Goal: Information Seeking & Learning: Understand process/instructions

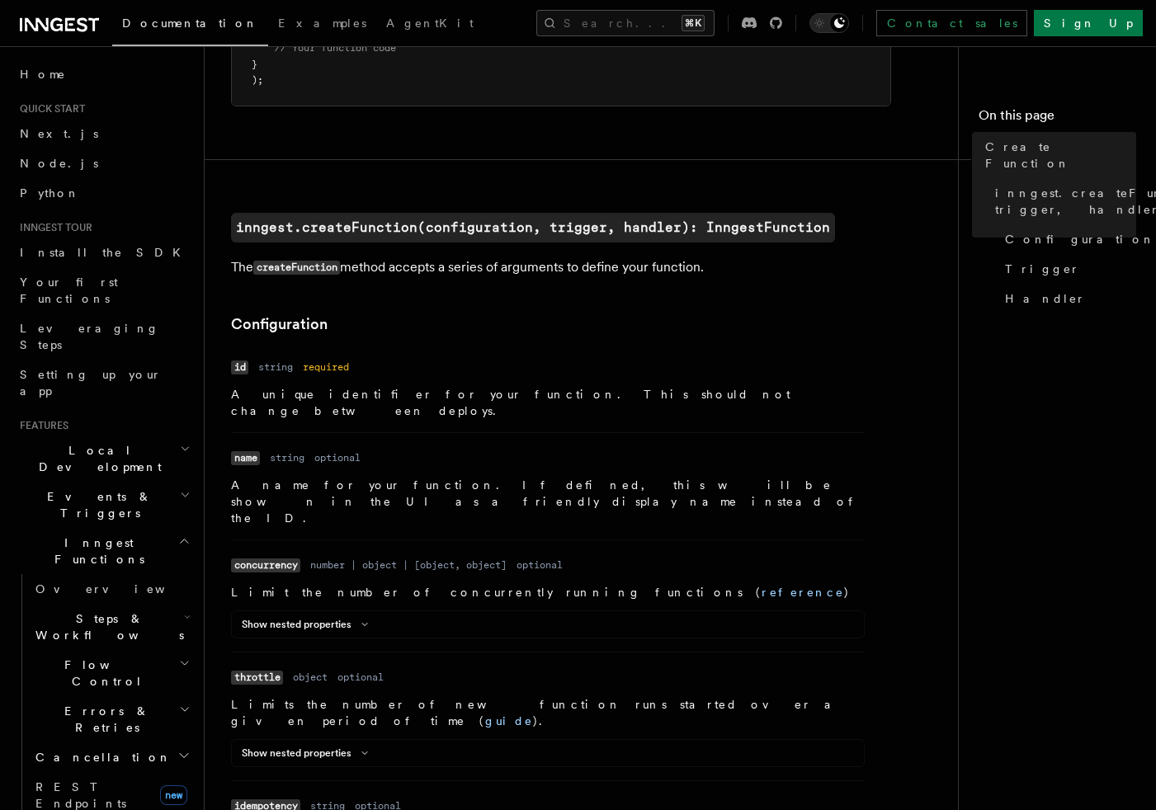
scroll to position [275, 0]
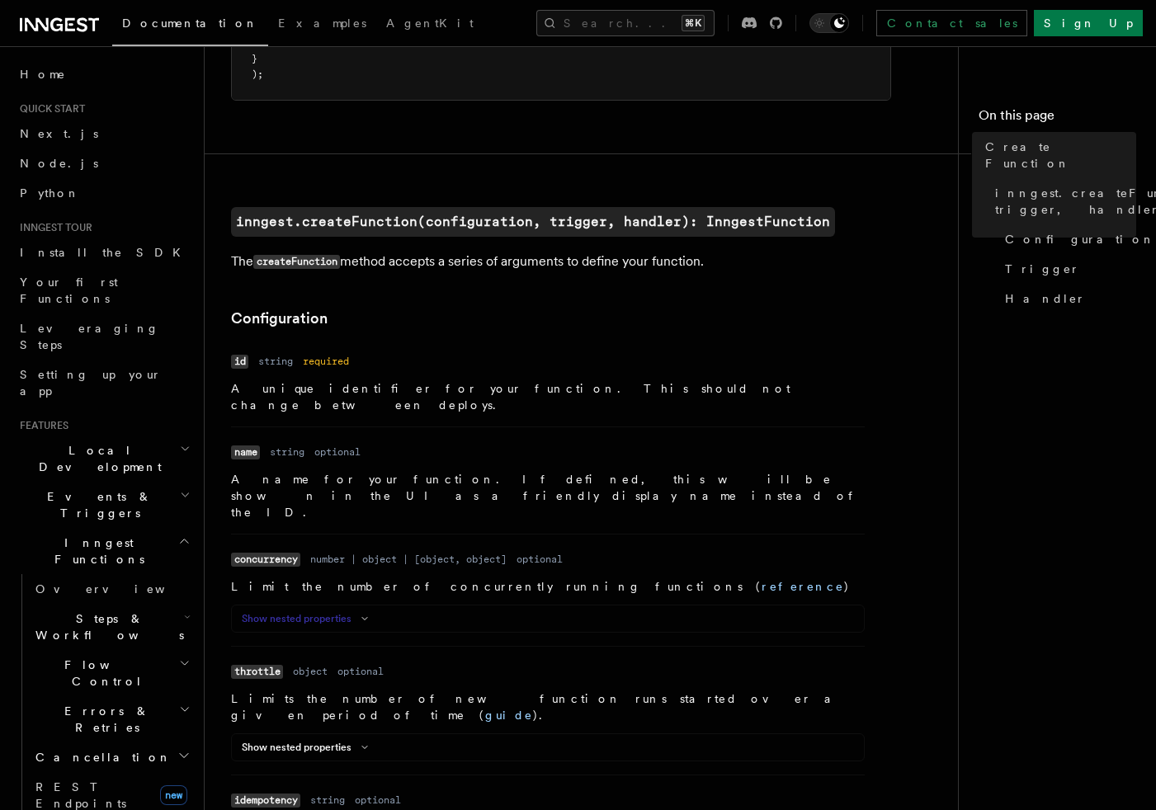
click at [361, 614] on icon at bounding box center [365, 619] width 20 height 10
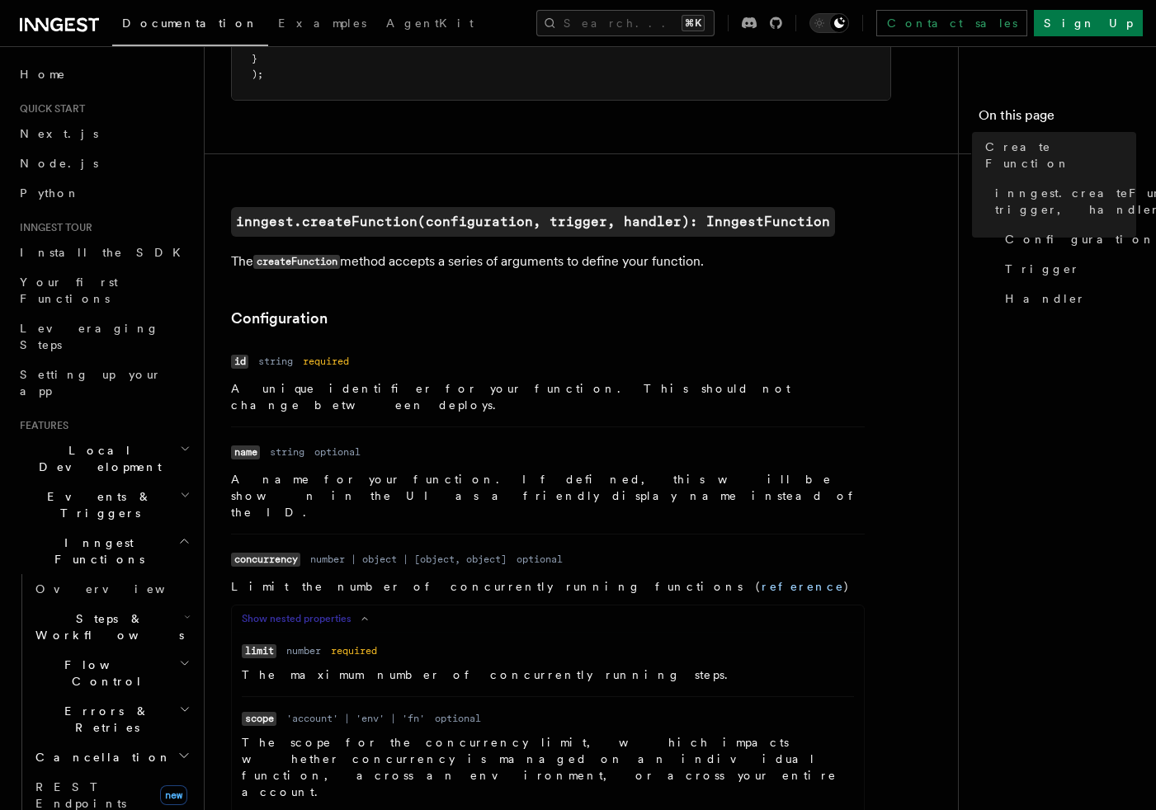
click at [361, 614] on icon at bounding box center [365, 619] width 20 height 10
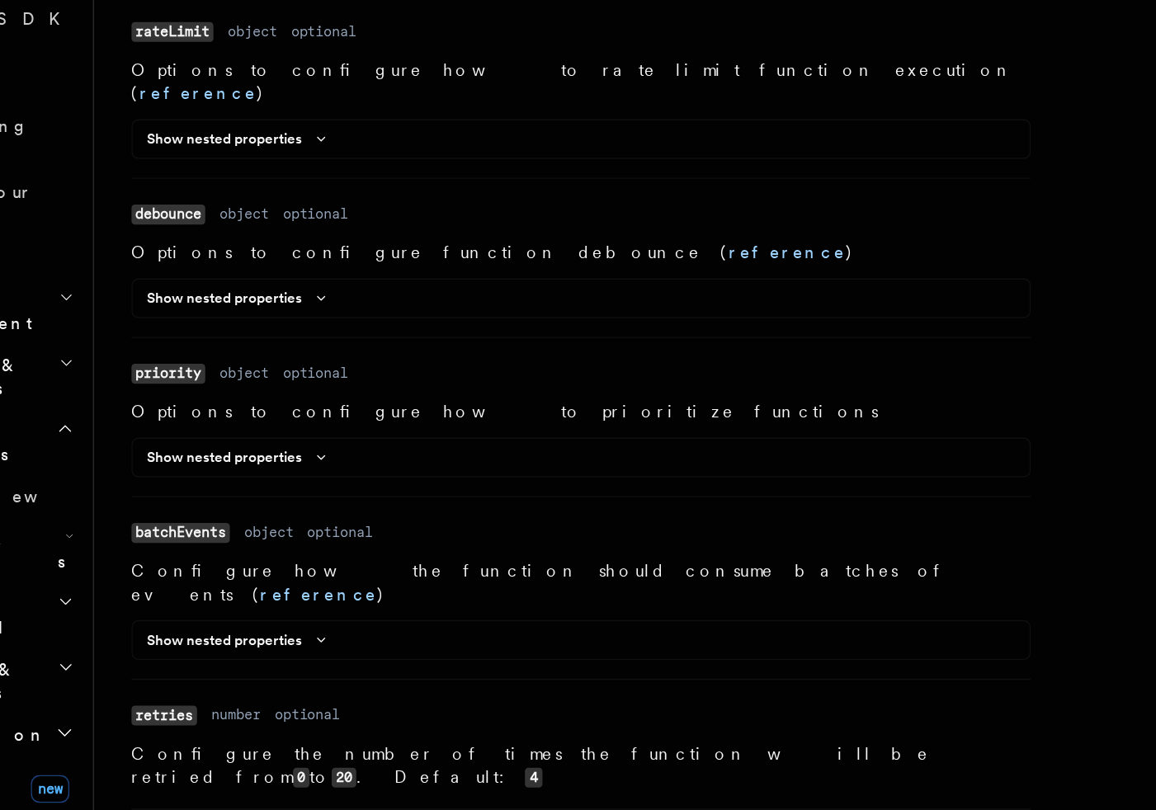
scroll to position [1108, 0]
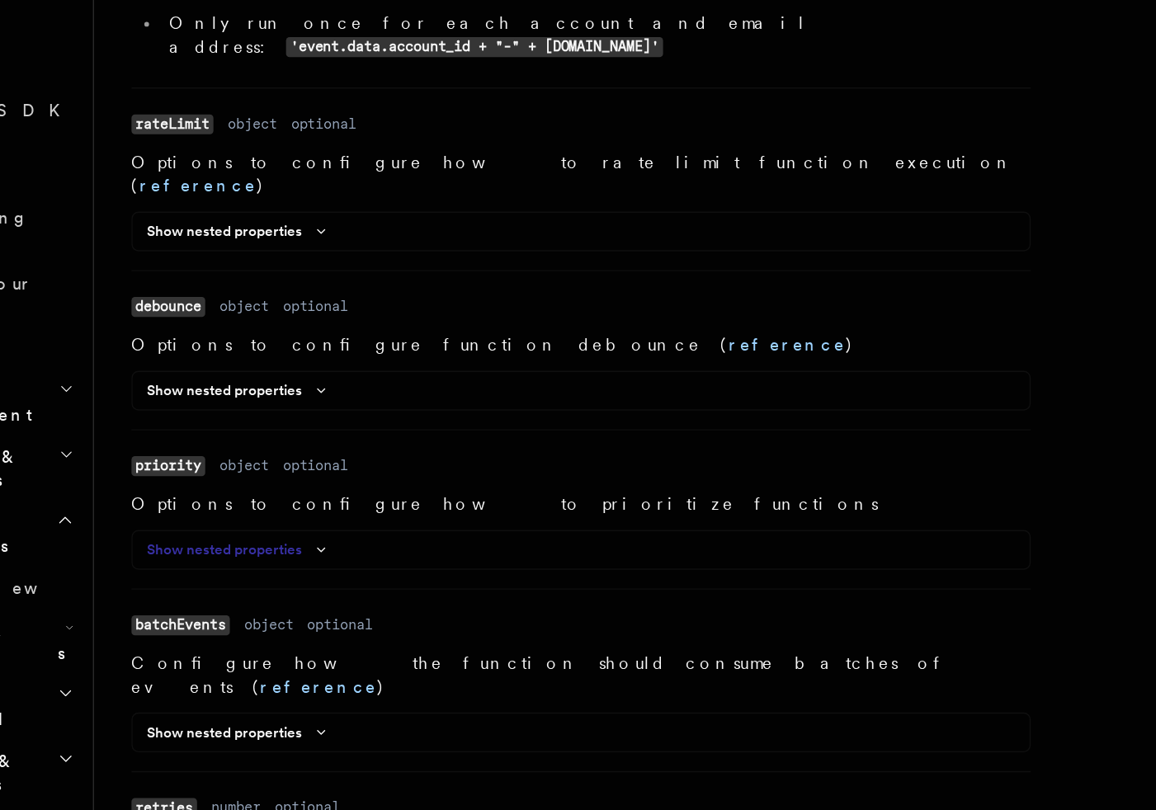
click at [353, 556] on button "Show nested properties" at bounding box center [308, 562] width 133 height 13
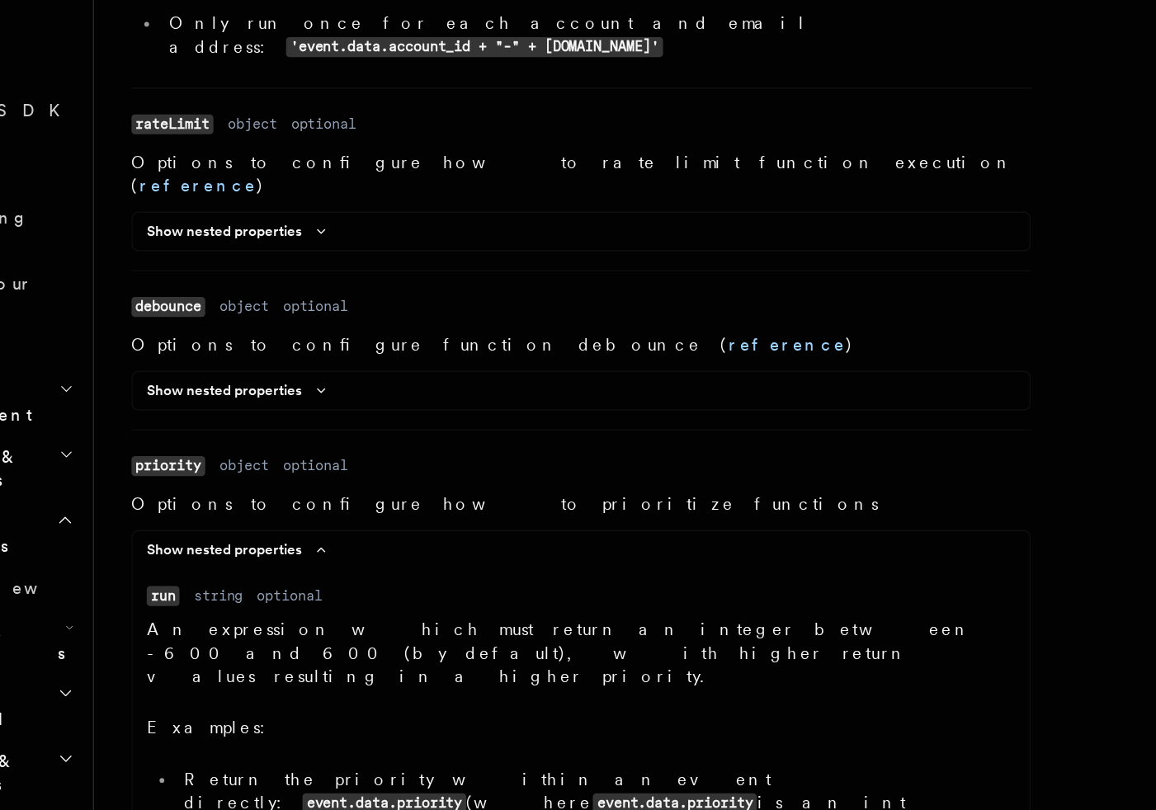
click at [358, 716] on li "Return the priority within an event directly: event.data.priority (where event.…" at bounding box center [558, 741] width 591 height 50
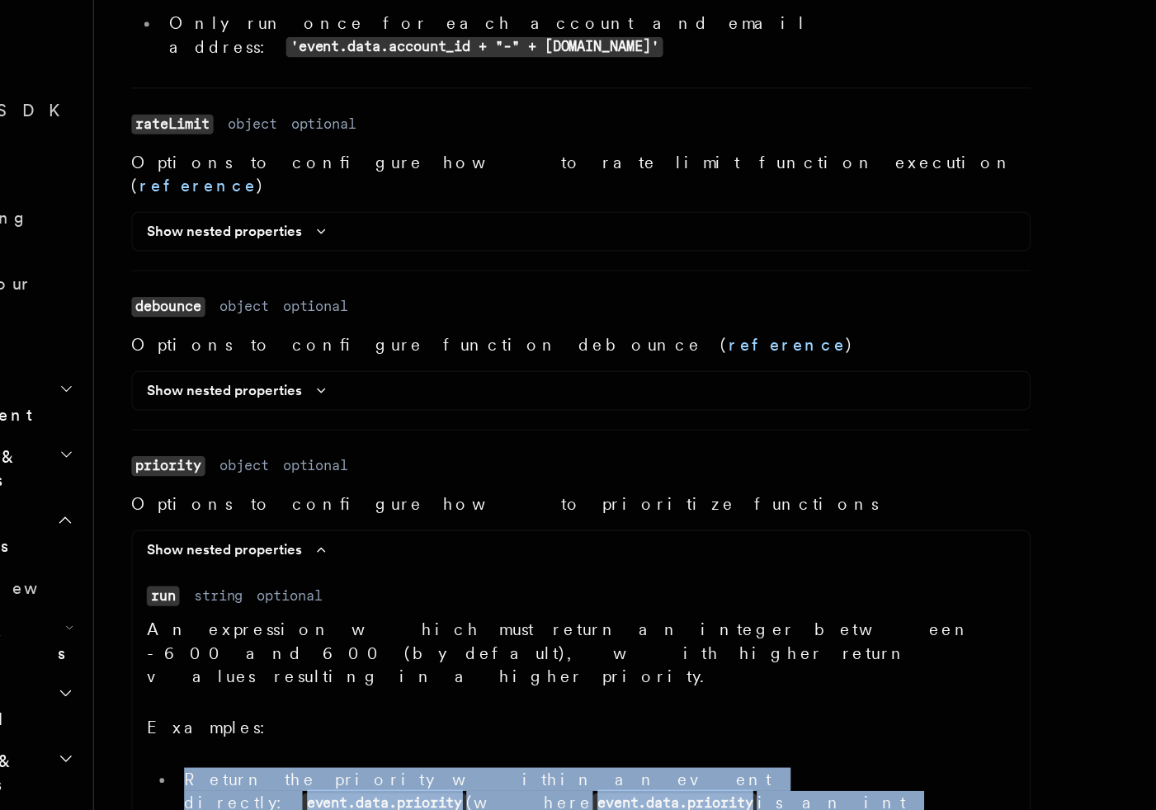
click at [450, 716] on ul "Return the priority within an event directly: event.data.priority (where event.…" at bounding box center [548, 753] width 612 height 74
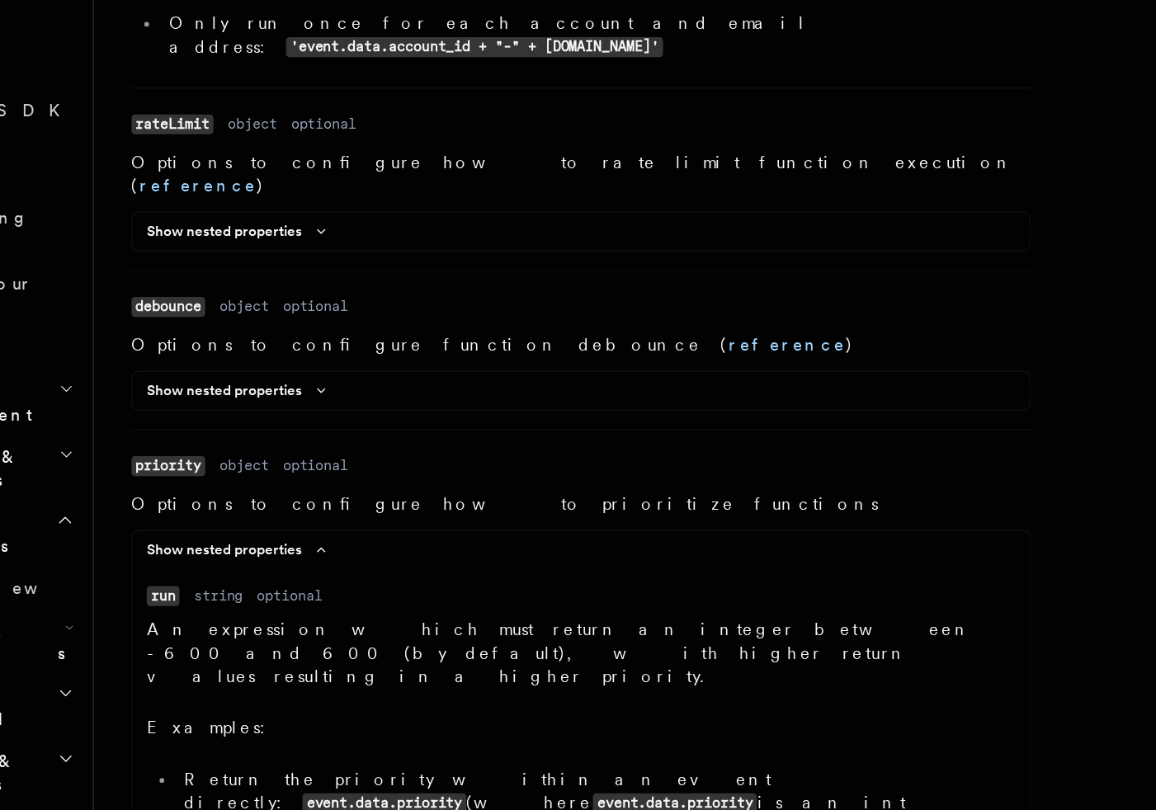
click at [468, 610] on p "An expression which must return an integer between -600 and 600 (by default), w…" at bounding box center [548, 634] width 612 height 49
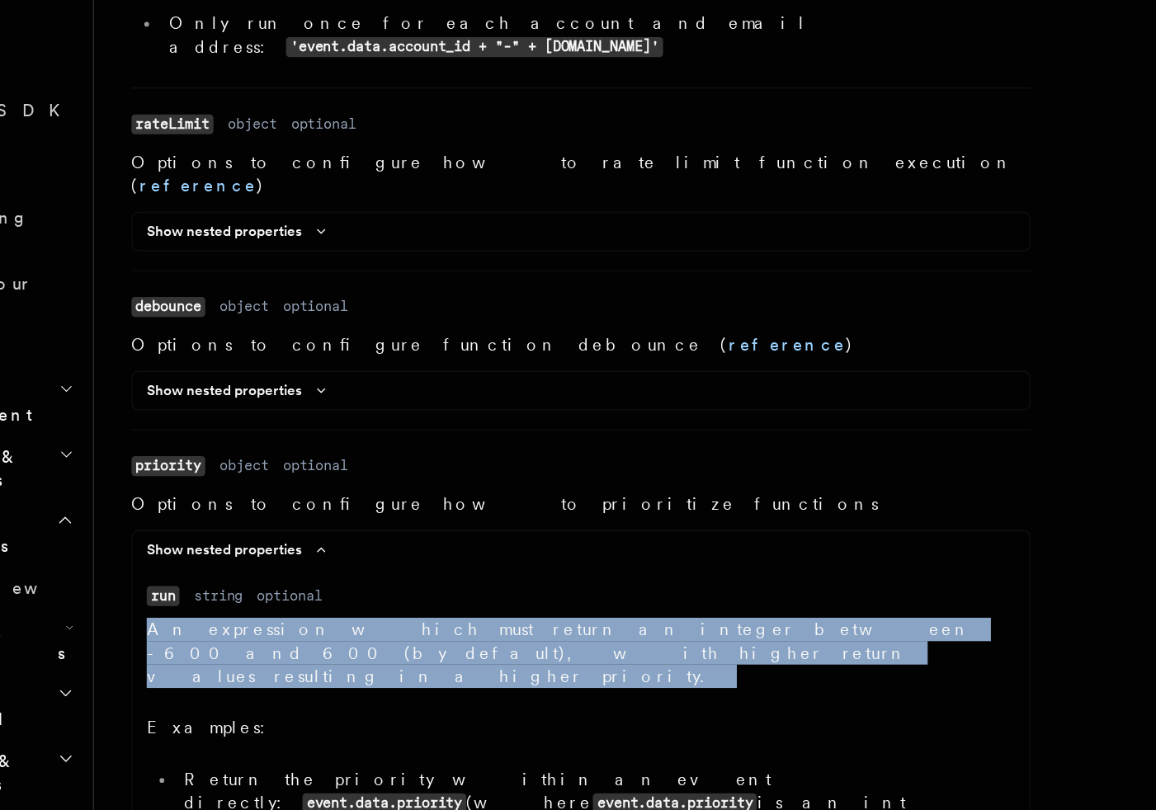
click at [501, 610] on p "An expression which must return an integer between -600 and 600 (by default), w…" at bounding box center [548, 634] width 612 height 49
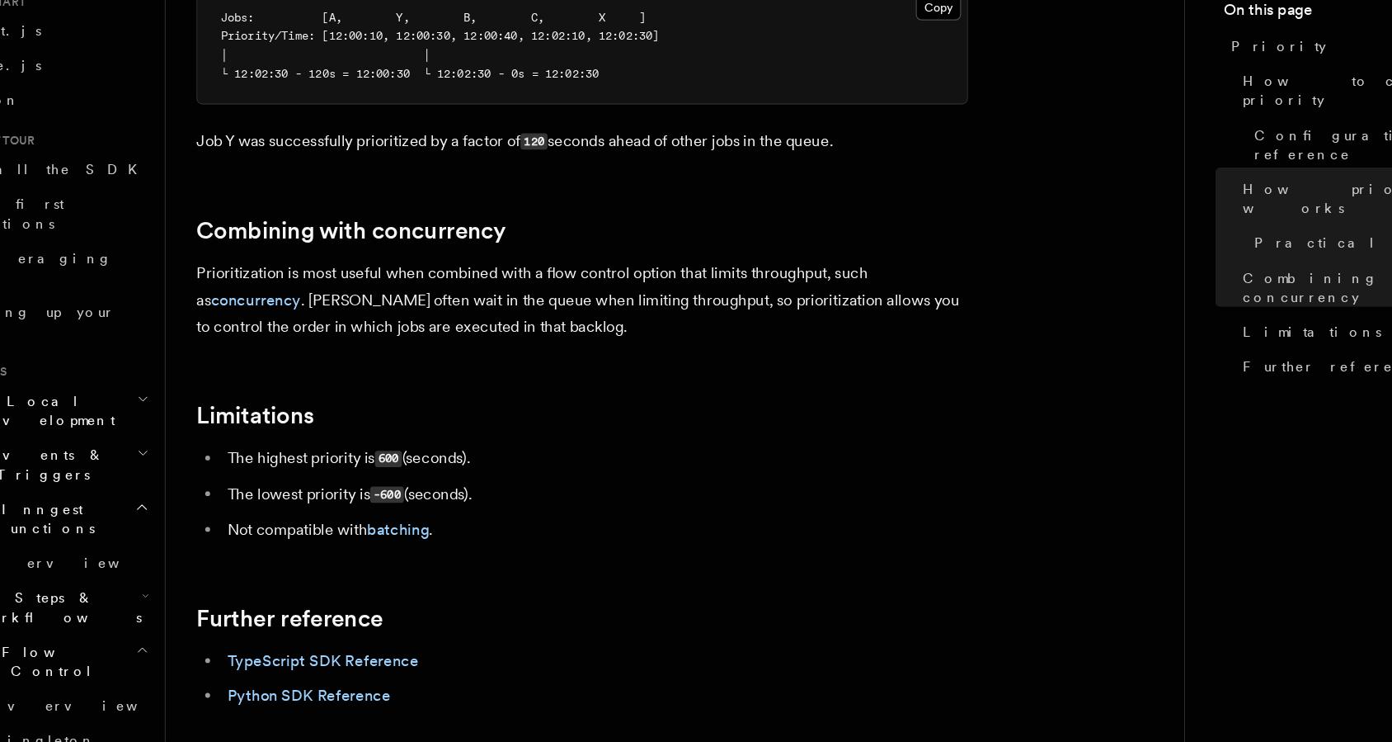
scroll to position [1554, 0]
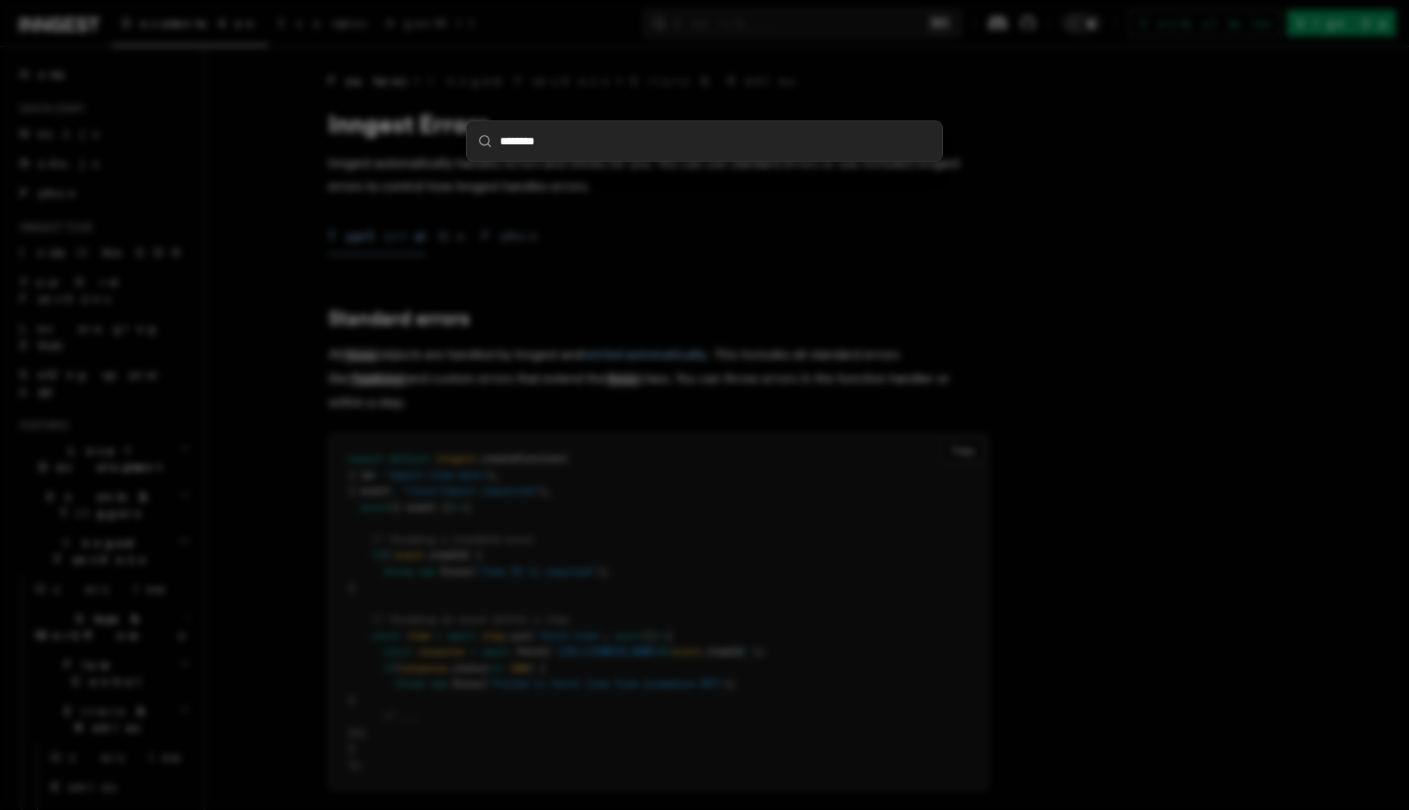
type input "********"
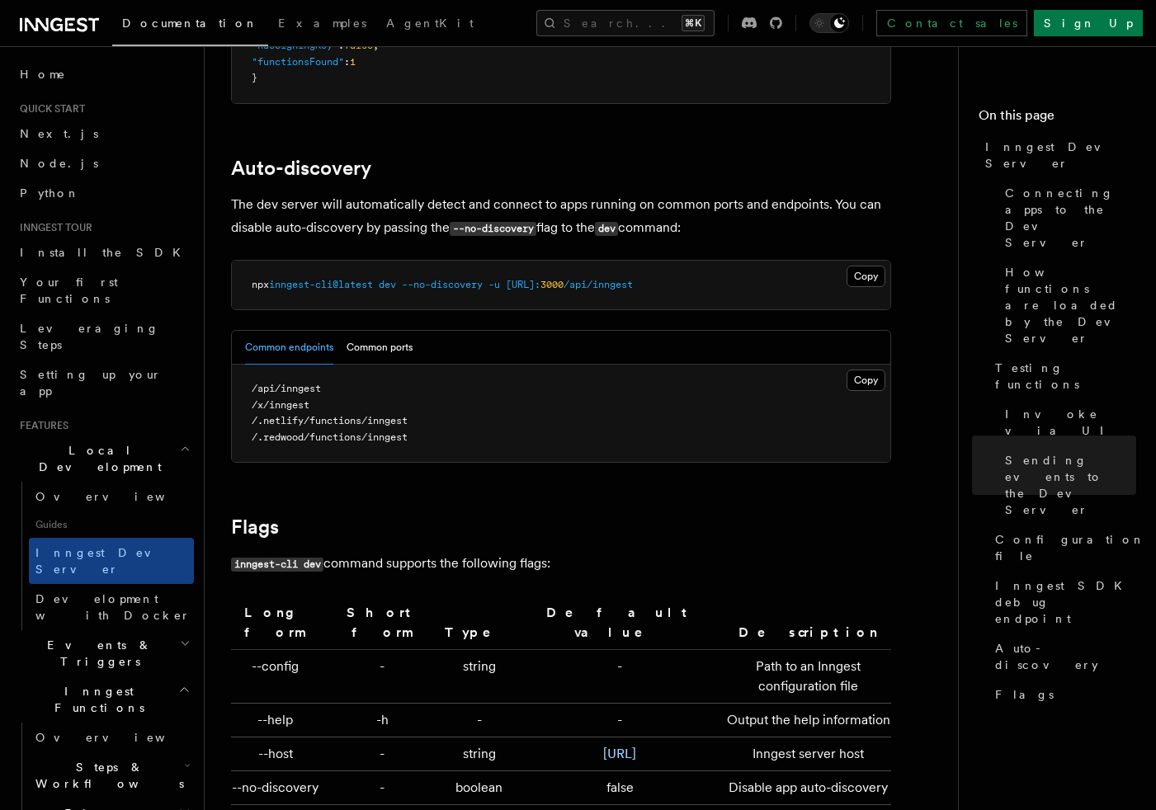
scroll to position [5022, 0]
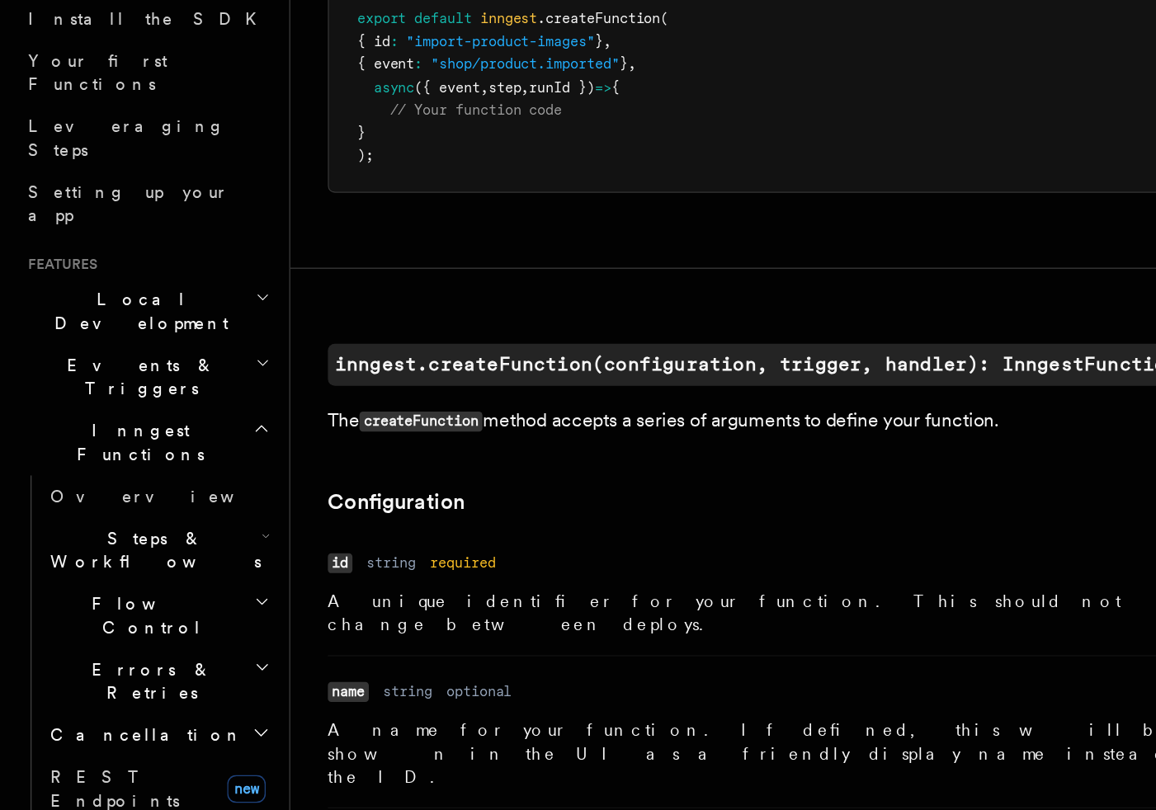
click at [179, 703] on icon "button" at bounding box center [185, 709] width 12 height 13
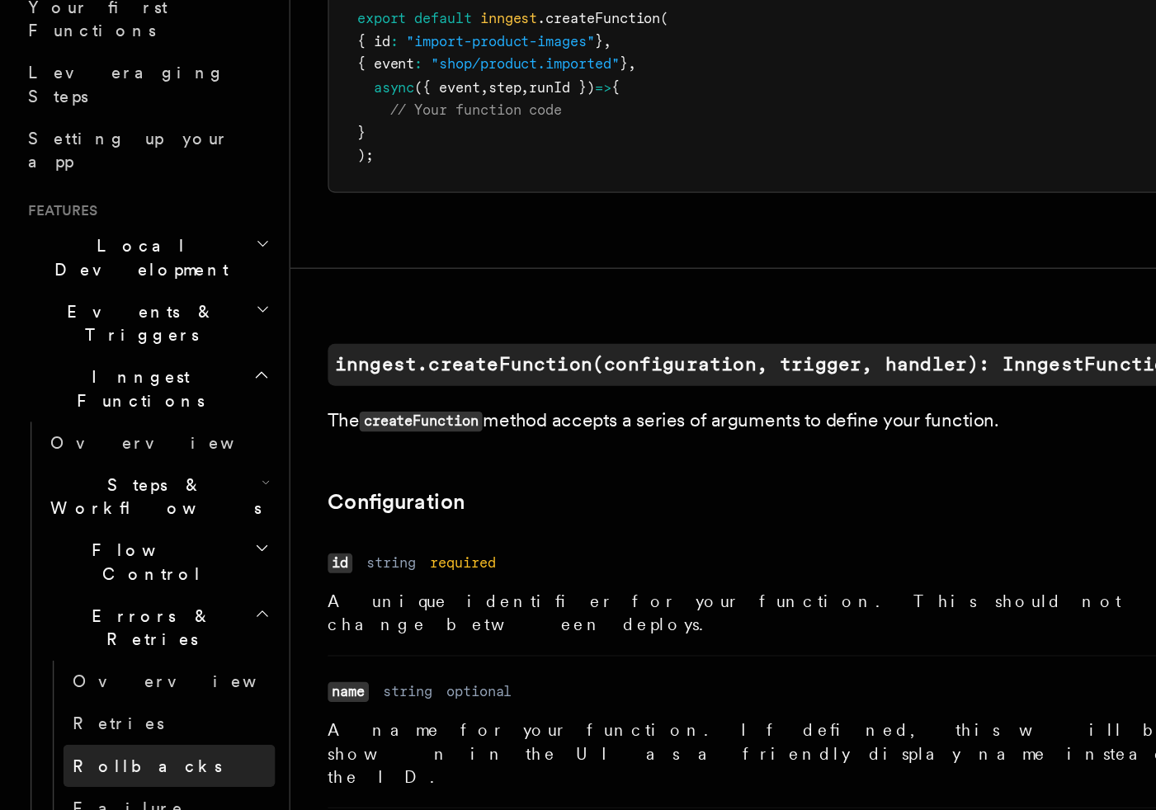
scroll to position [40, 0]
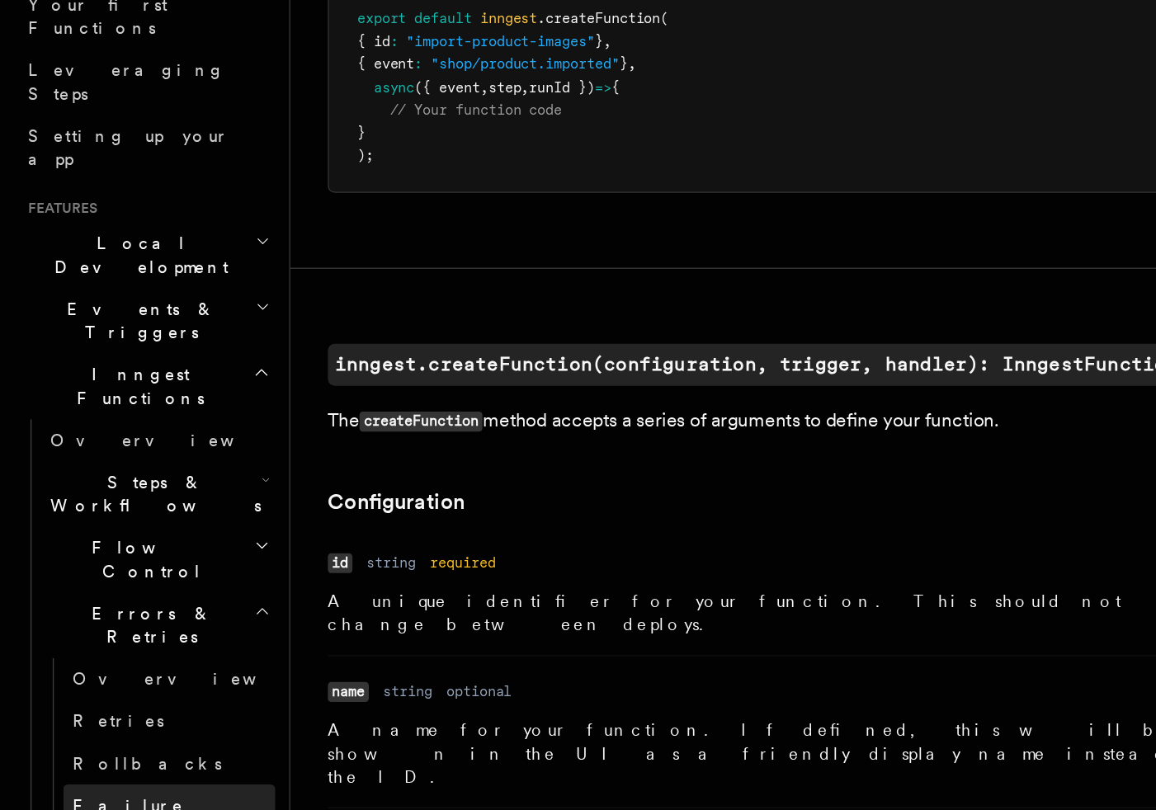
click at [116, 800] on span "Failure handlers" at bounding box center [90, 815] width 78 height 30
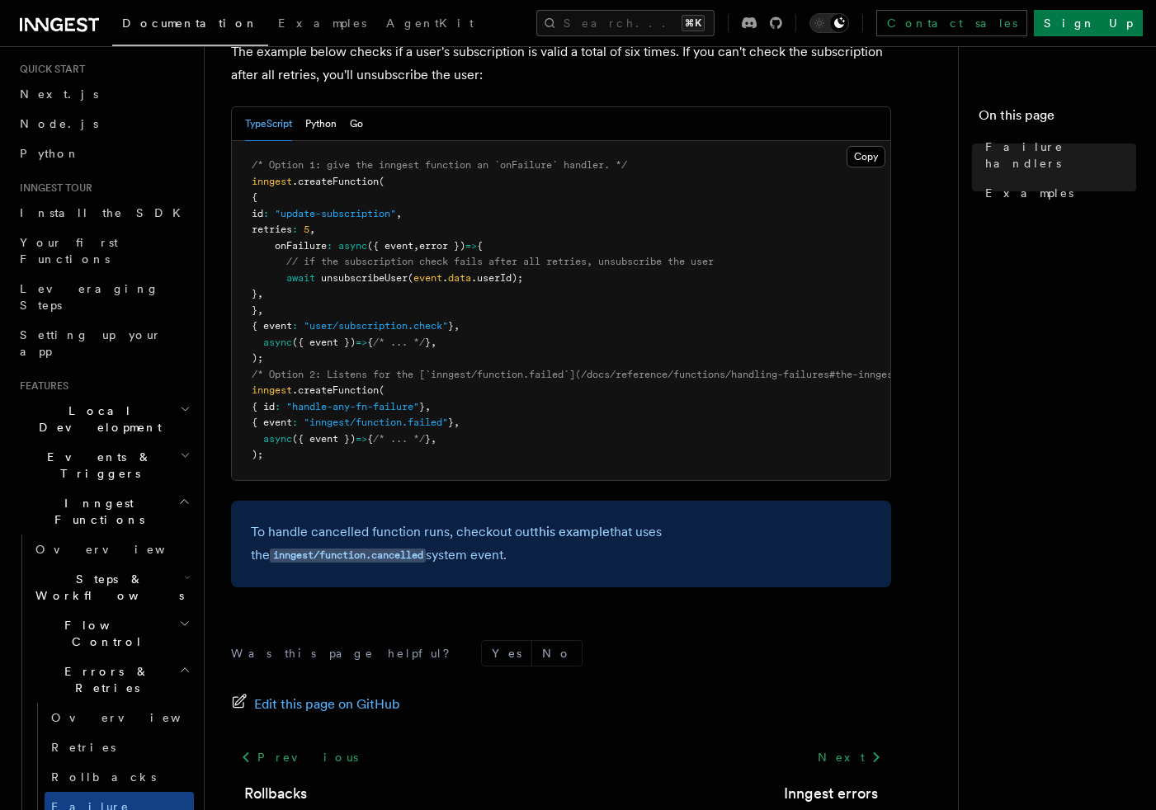
scroll to position [317, 0]
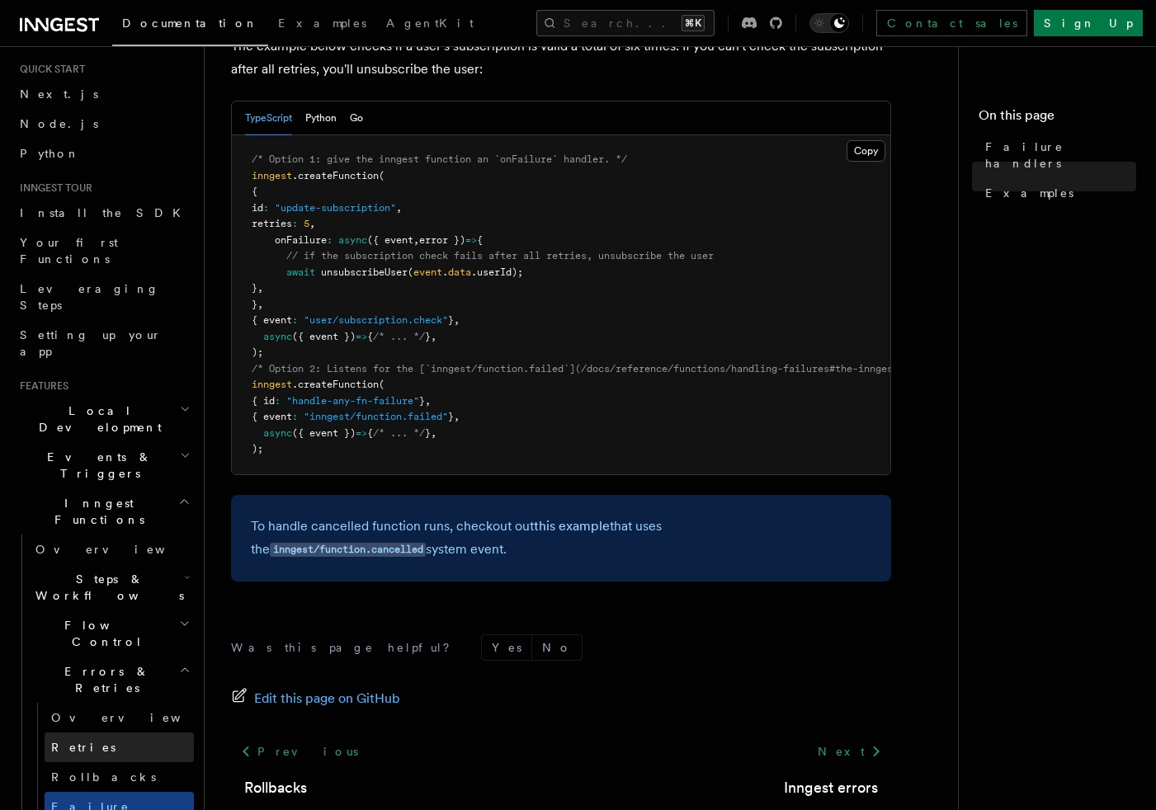
click at [92, 732] on link "Retries" at bounding box center [119, 747] width 149 height 30
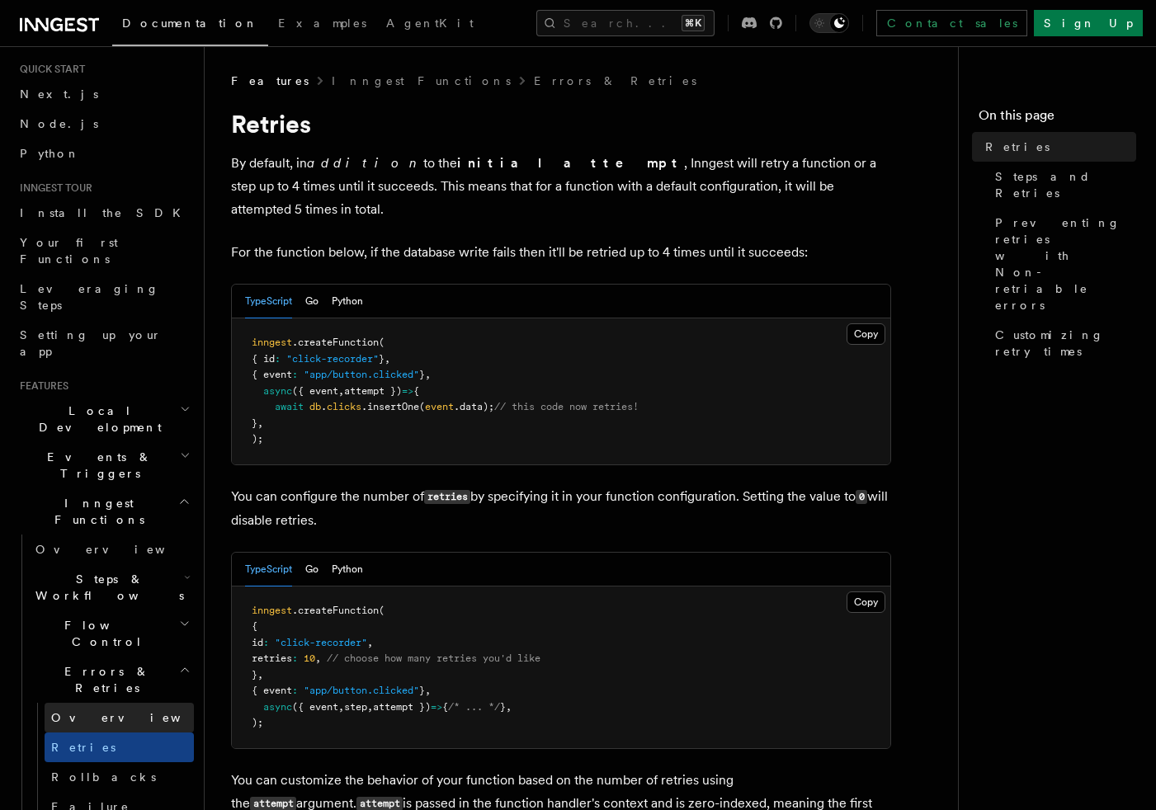
click at [91, 703] on link "Overview" at bounding box center [119, 718] width 149 height 30
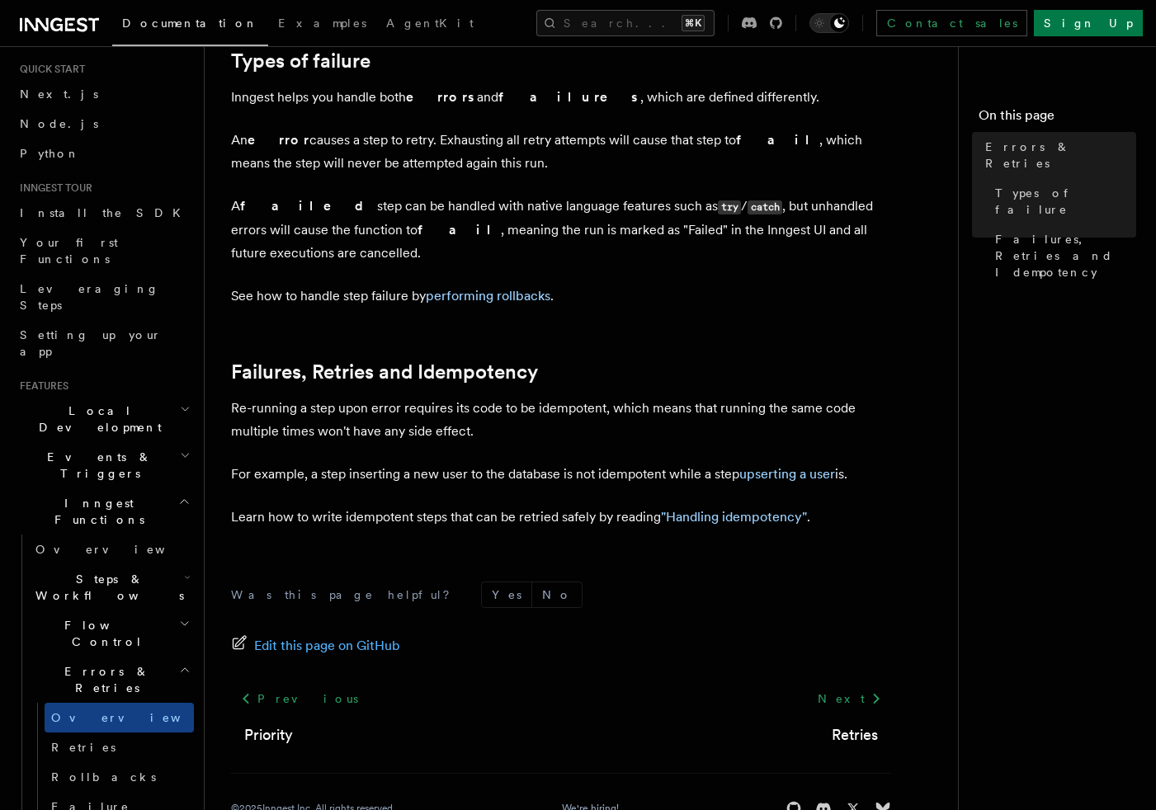
scroll to position [608, 0]
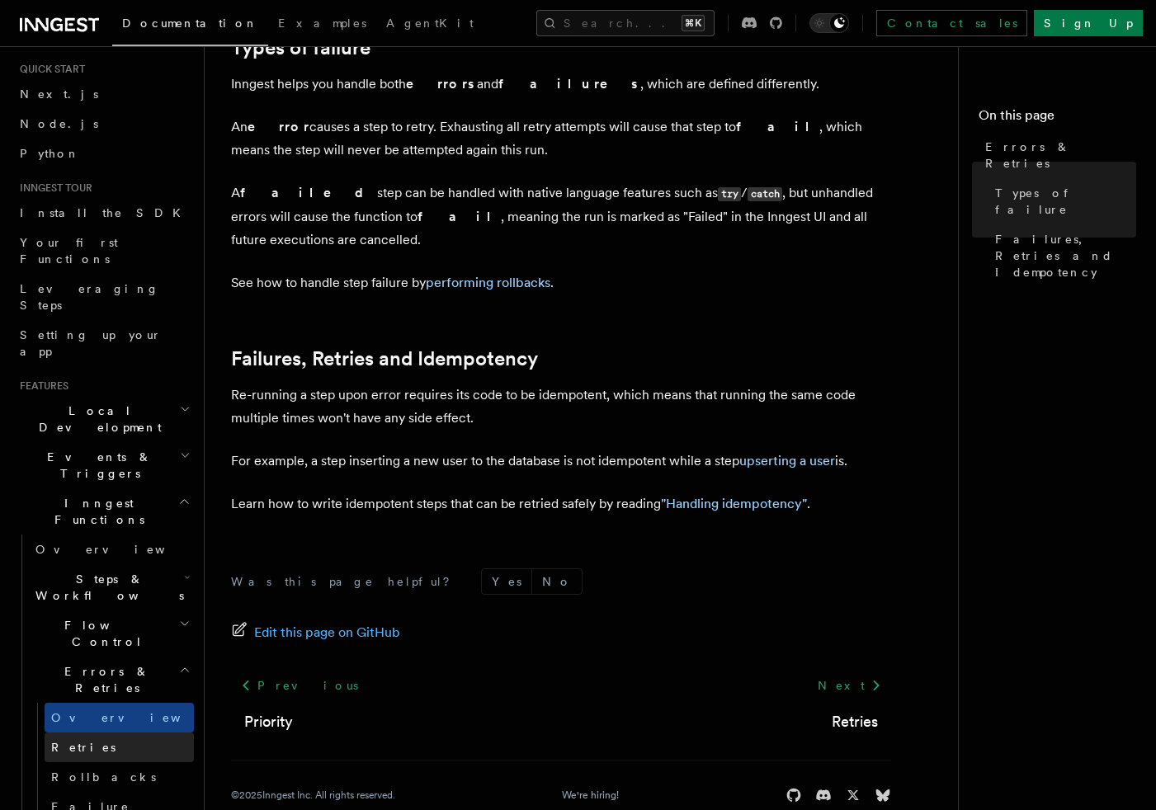
click at [109, 732] on link "Retries" at bounding box center [119, 747] width 149 height 30
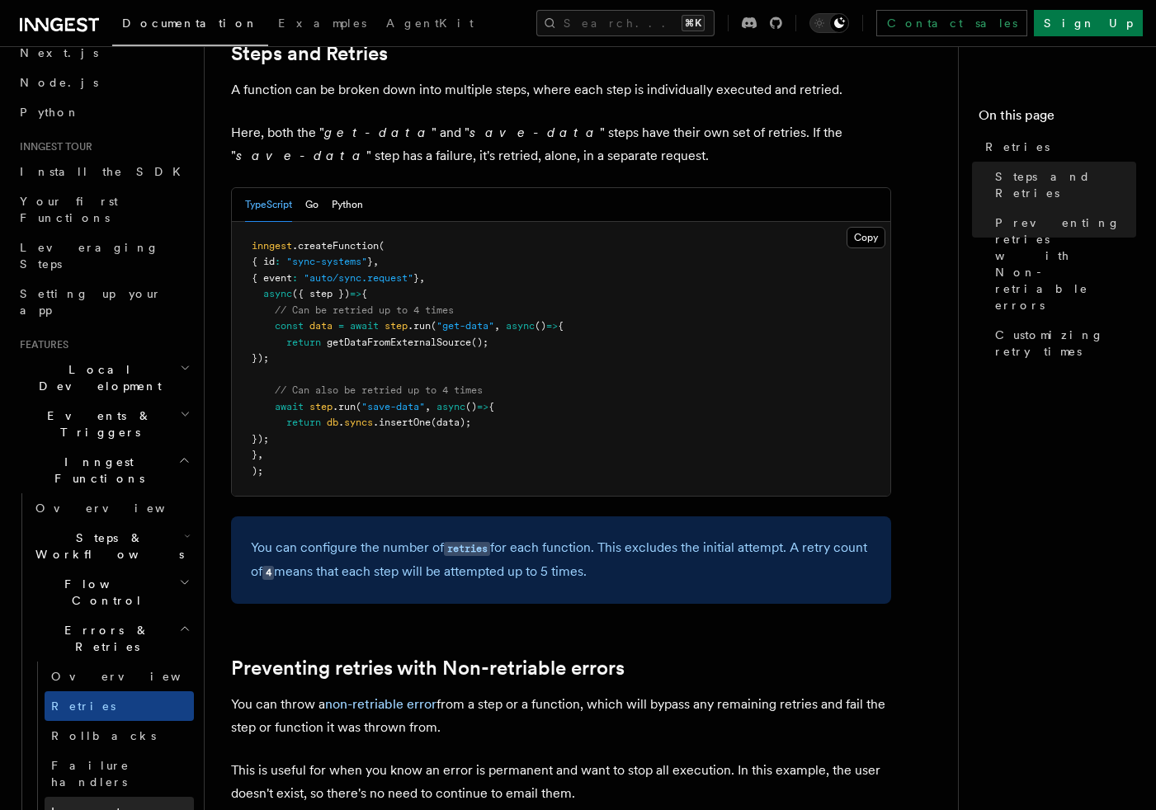
scroll to position [152, 0]
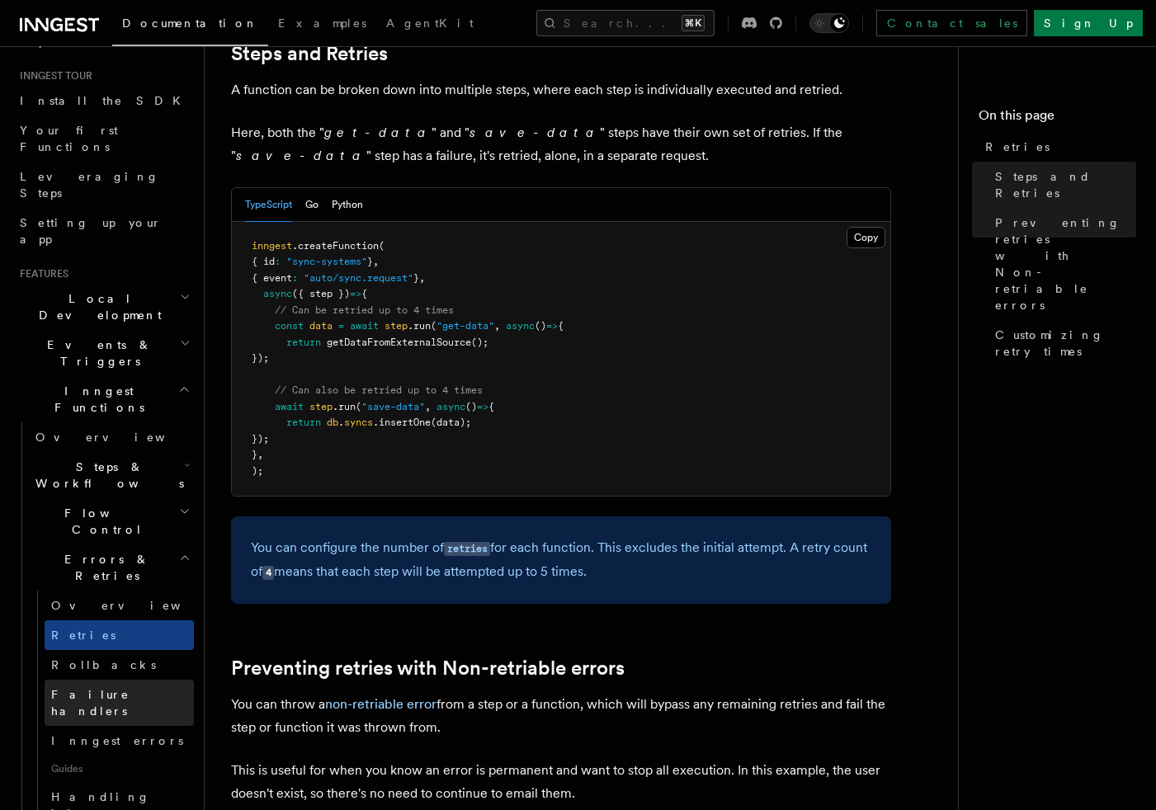
click at [149, 680] on link "Failure handlers" at bounding box center [119, 703] width 149 height 46
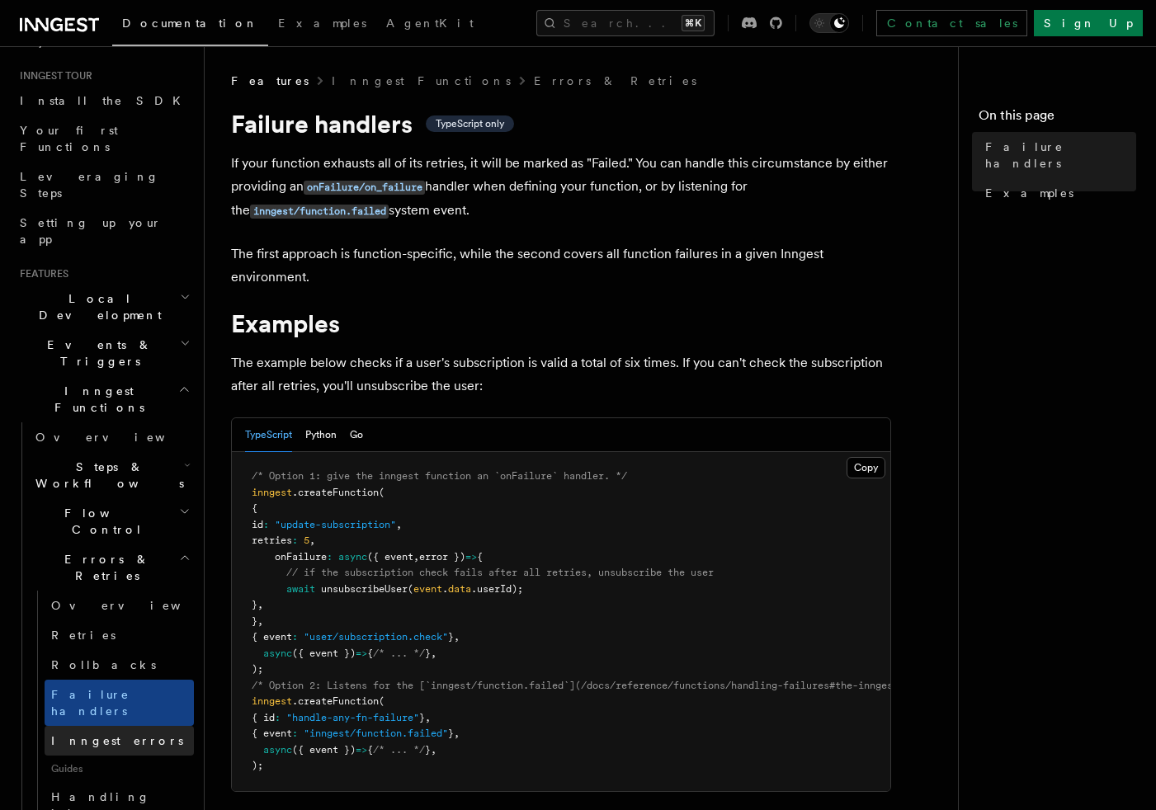
click at [117, 726] on link "Inngest errors" at bounding box center [119, 741] width 149 height 30
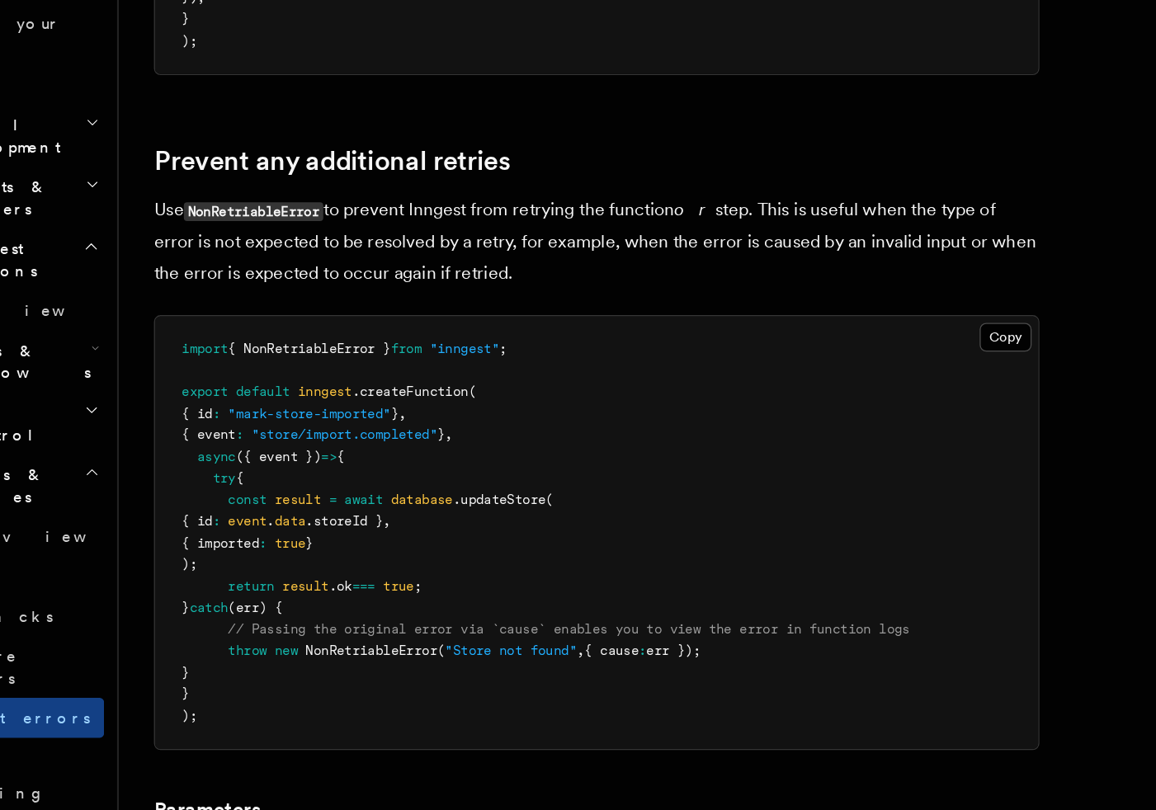
scroll to position [528, 0]
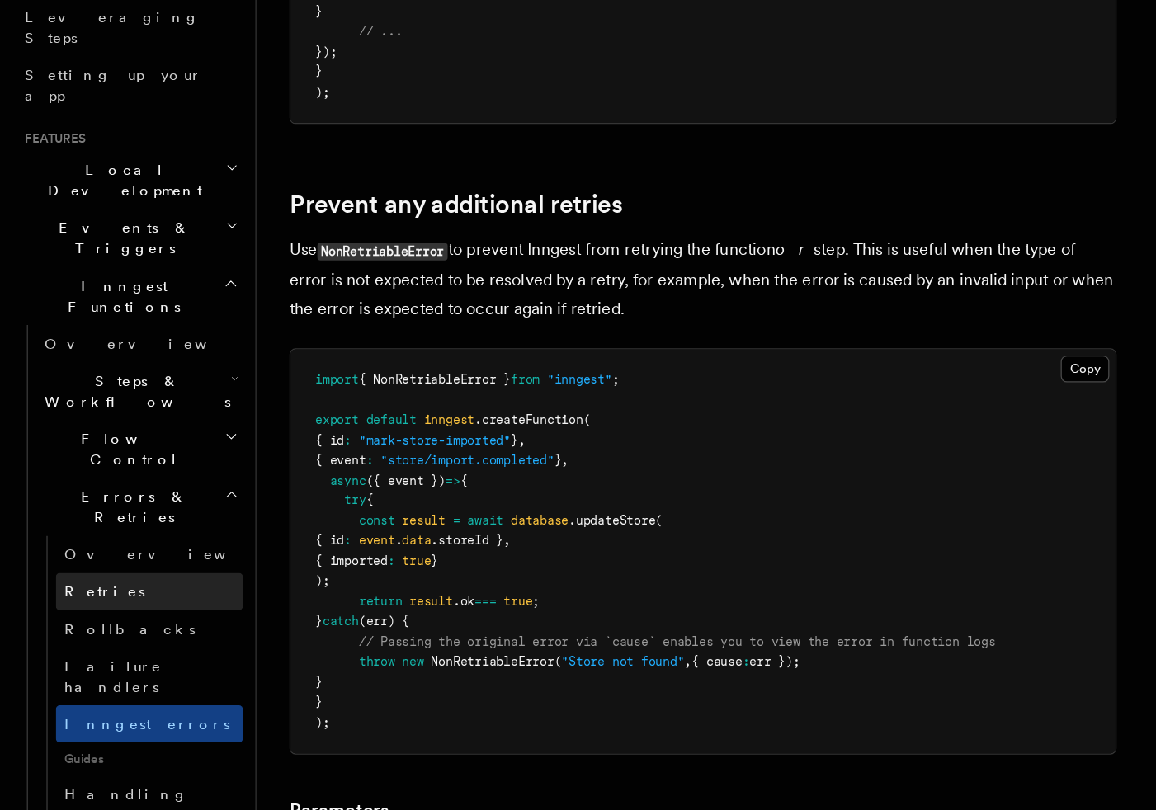
click at [106, 620] on link "Retries" at bounding box center [119, 635] width 149 height 30
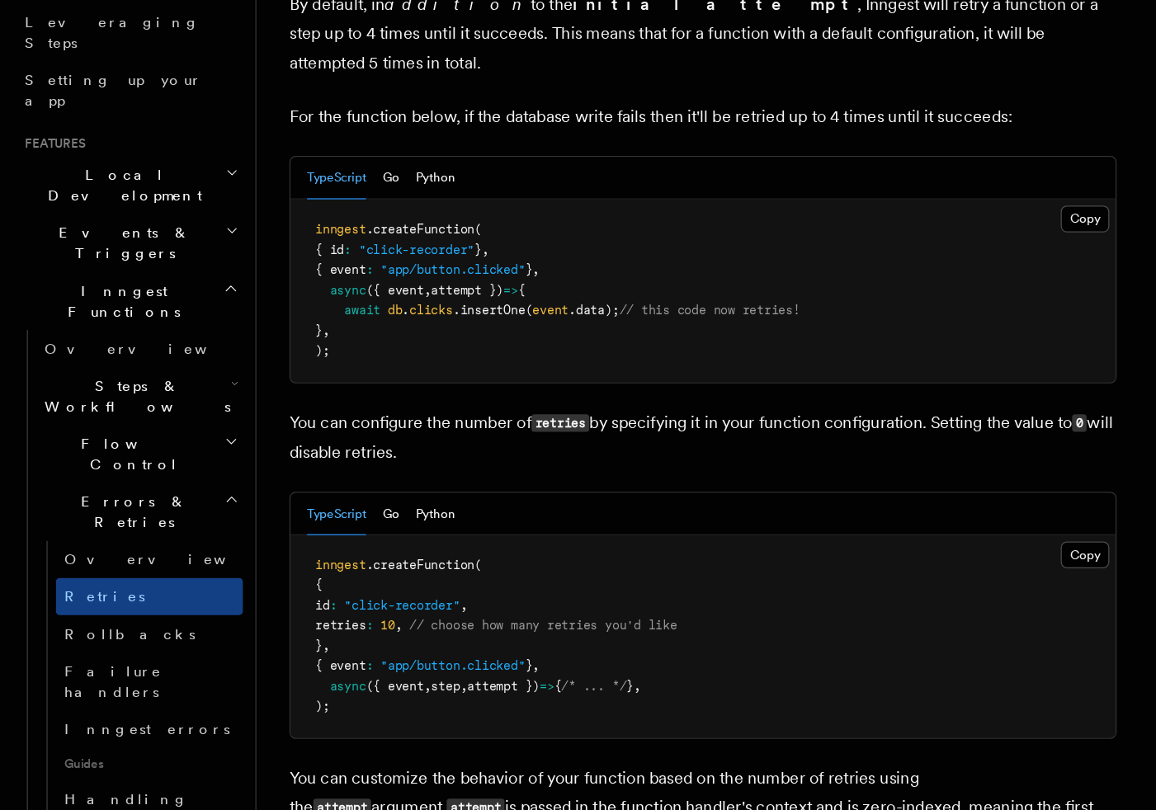
click at [321, 652] on span "," at bounding box center [318, 658] width 6 height 12
copy code "retries : 10 , // choose how many retries you'd like"
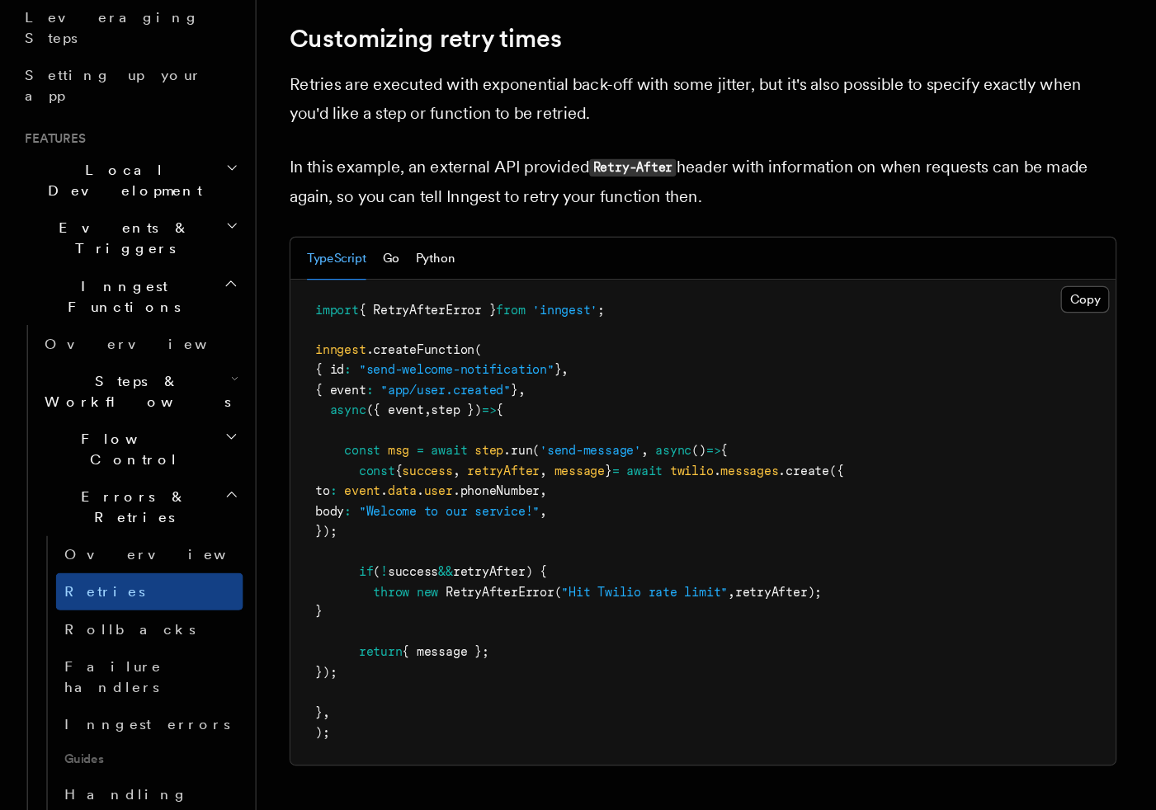
scroll to position [2051, 0]
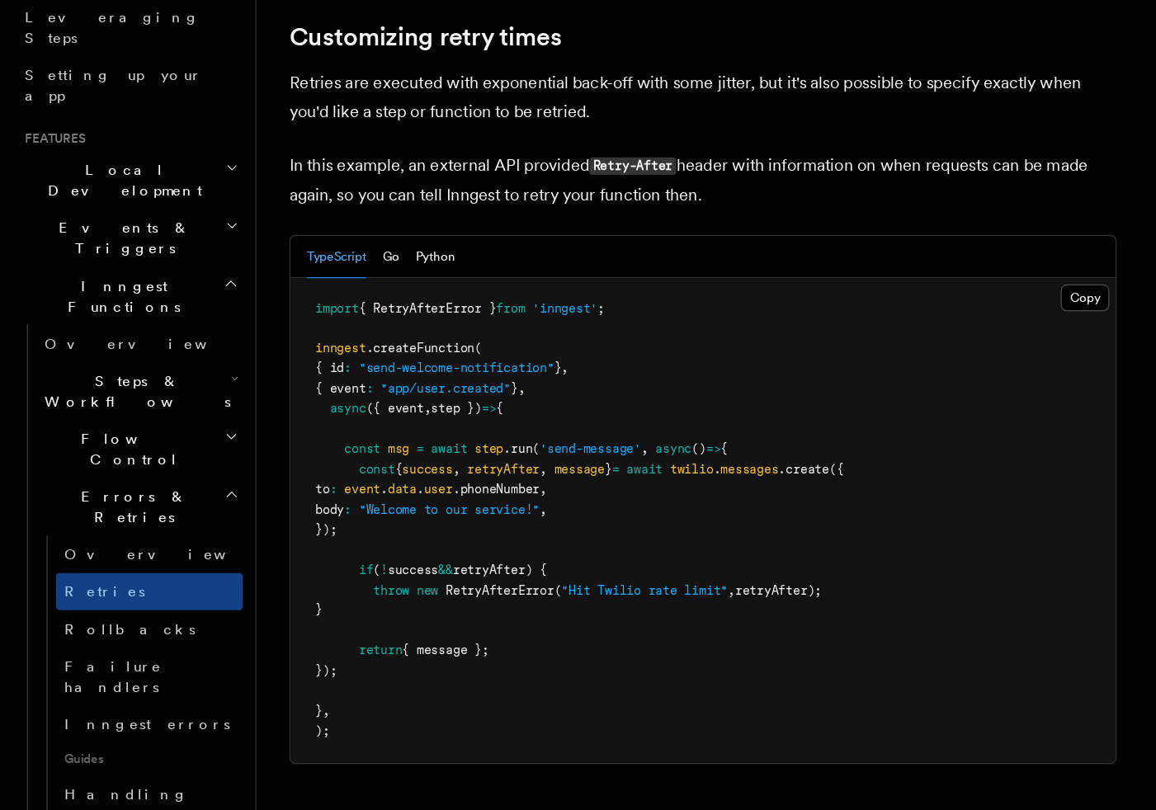
click at [411, 532] on span "retryAfter" at bounding box center [402, 538] width 58 height 12
copy span "retryAfter"
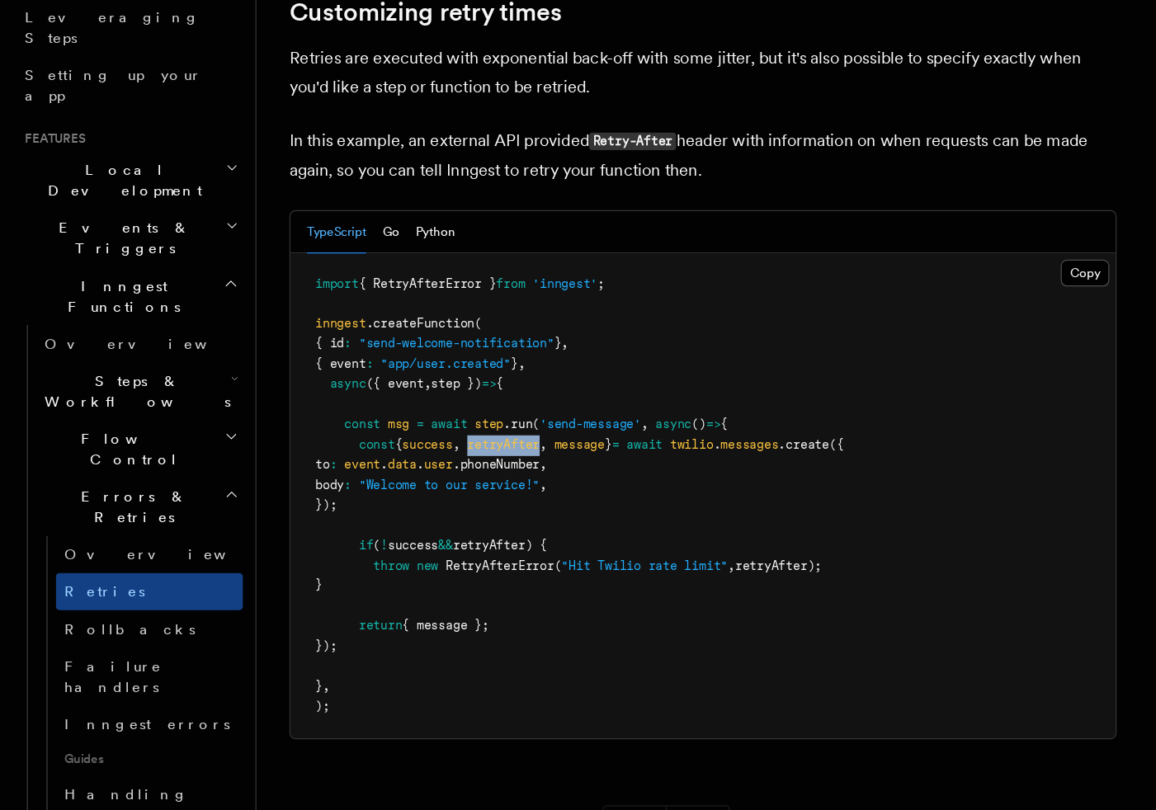
scroll to position [2089, 0]
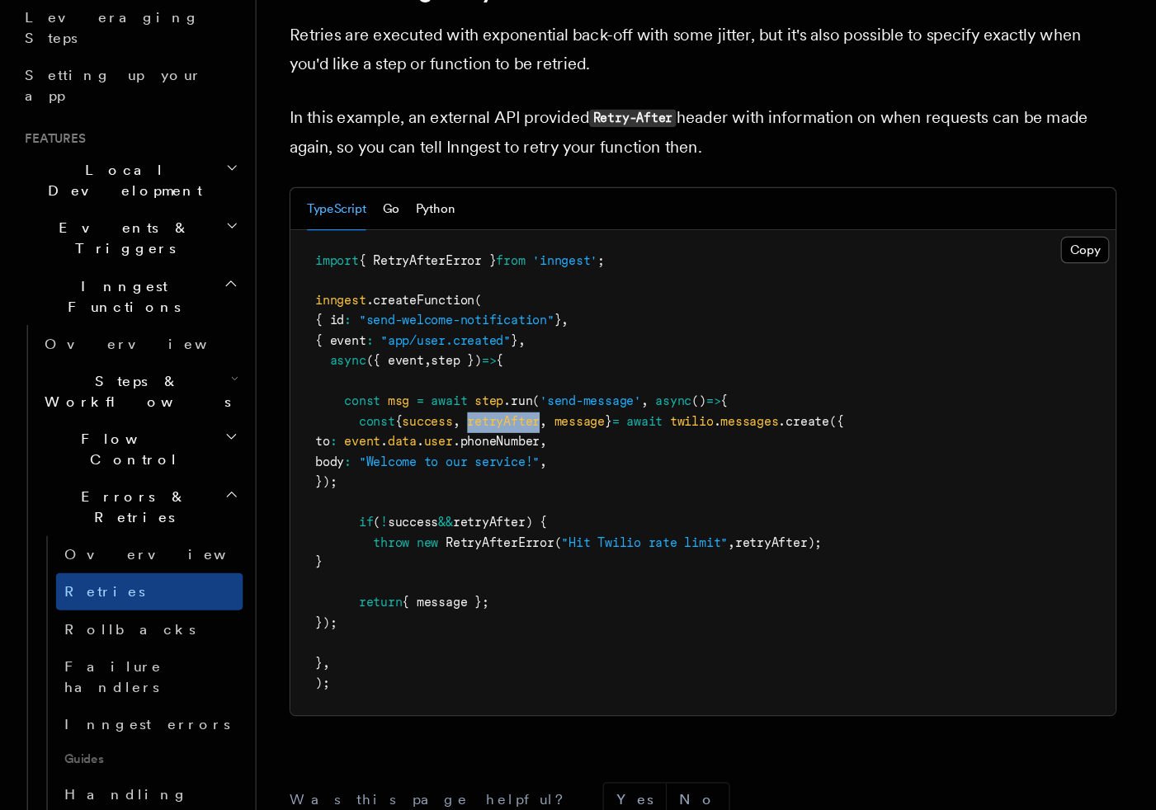
click at [406, 584] on pre "import { RetryAfterError } from 'inngest' ; inngest .createFunction ( { id : "s…" at bounding box center [561, 540] width 658 height 387
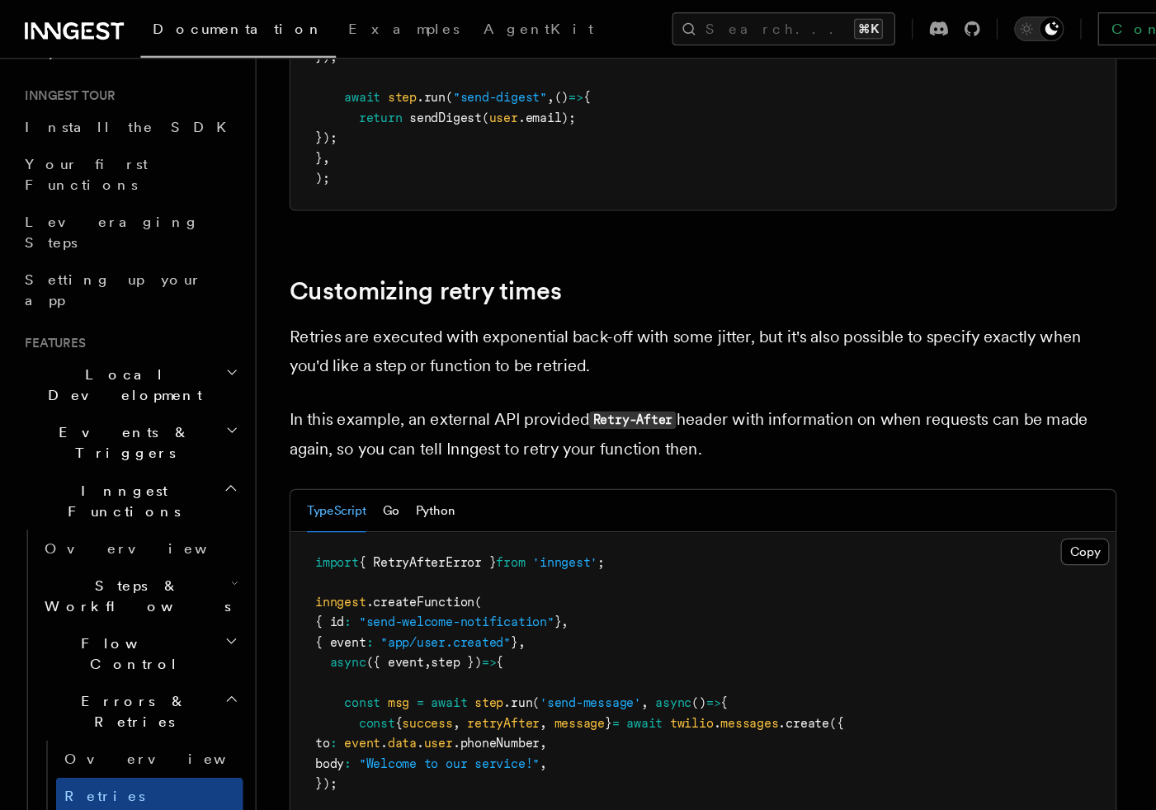
scroll to position [2006, 0]
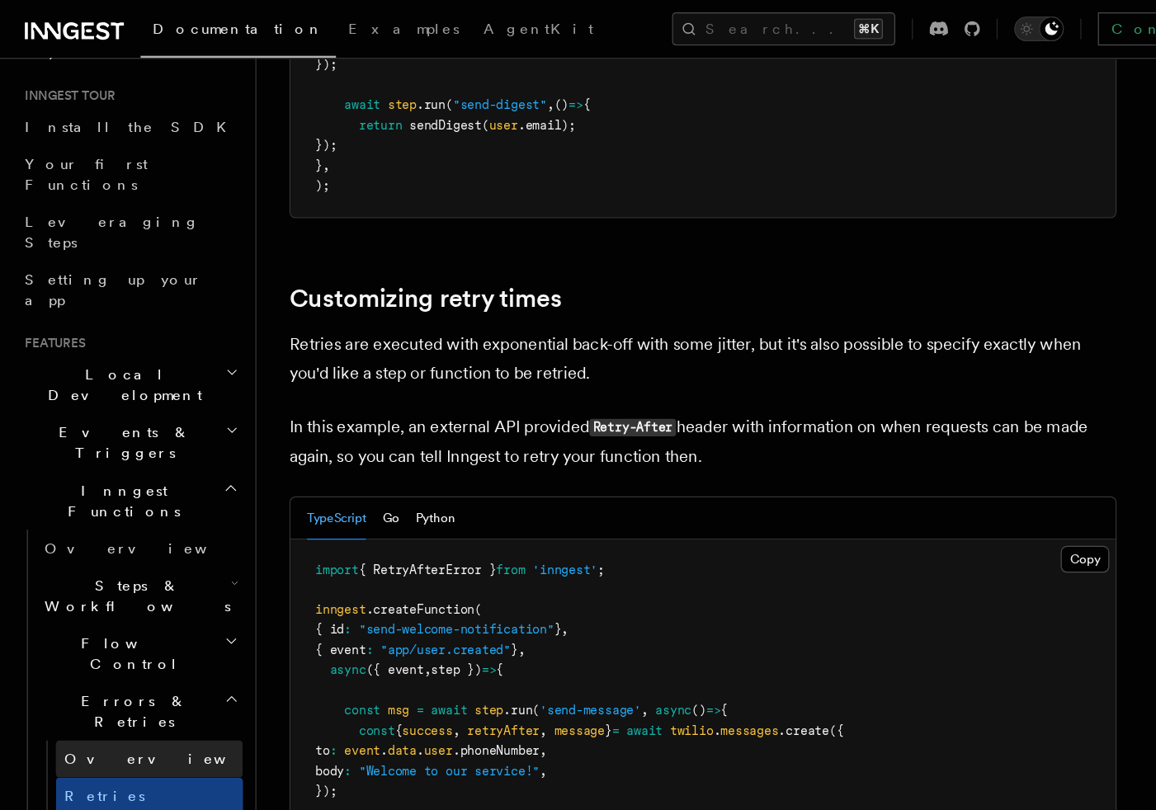
click at [135, 591] on link "Overview" at bounding box center [119, 606] width 149 height 30
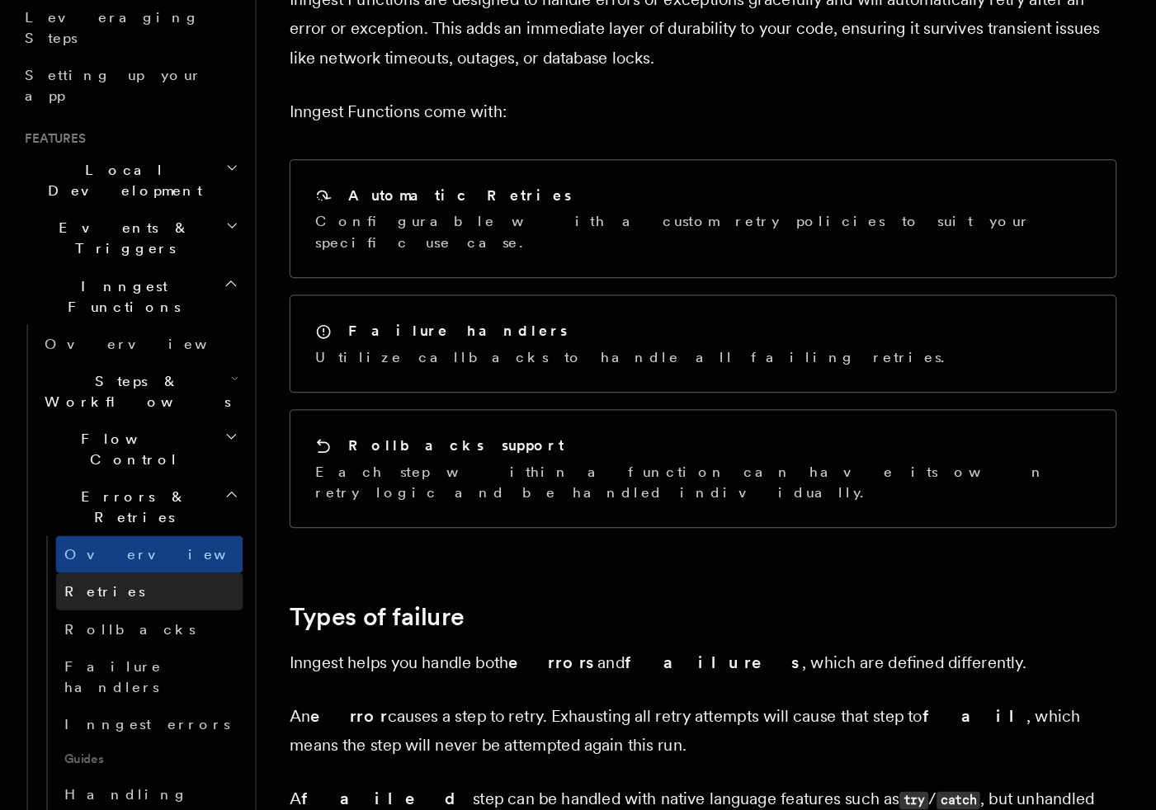
click at [79, 629] on span "Retries" at bounding box center [83, 635] width 64 height 13
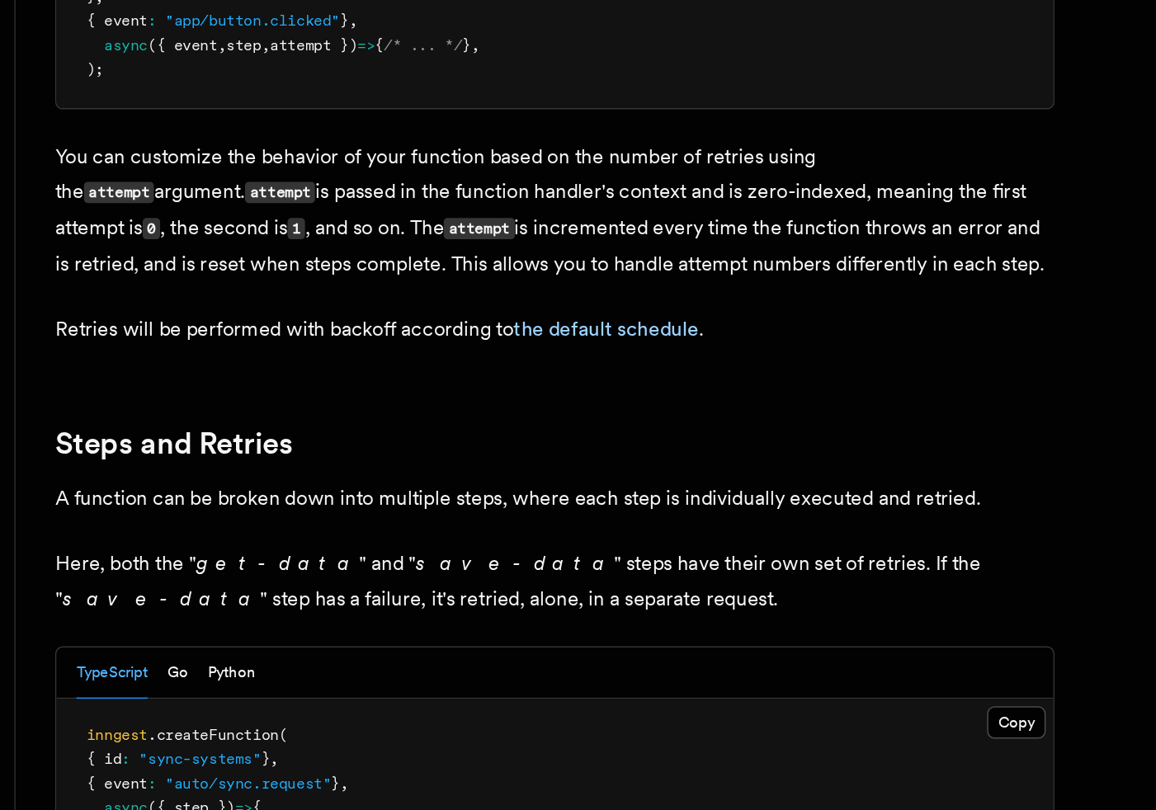
scroll to position [411, 0]
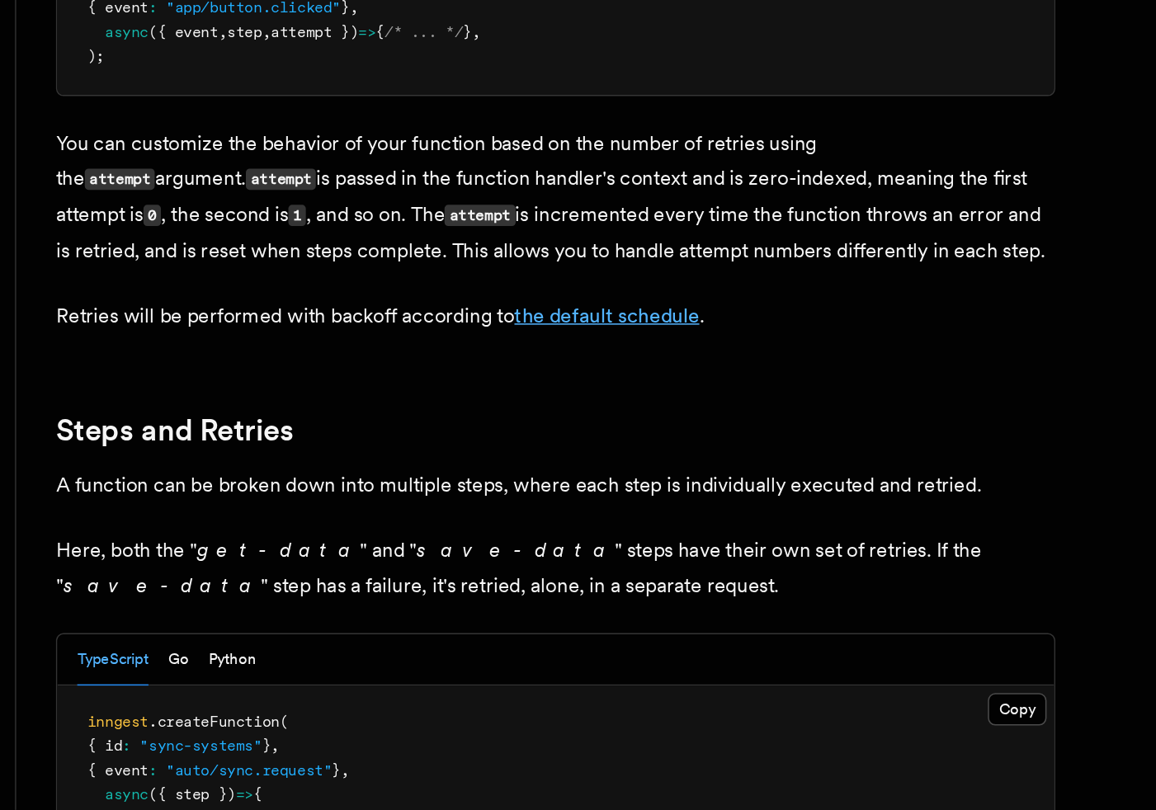
click at [596, 475] on link "the default schedule" at bounding box center [595, 483] width 122 height 16
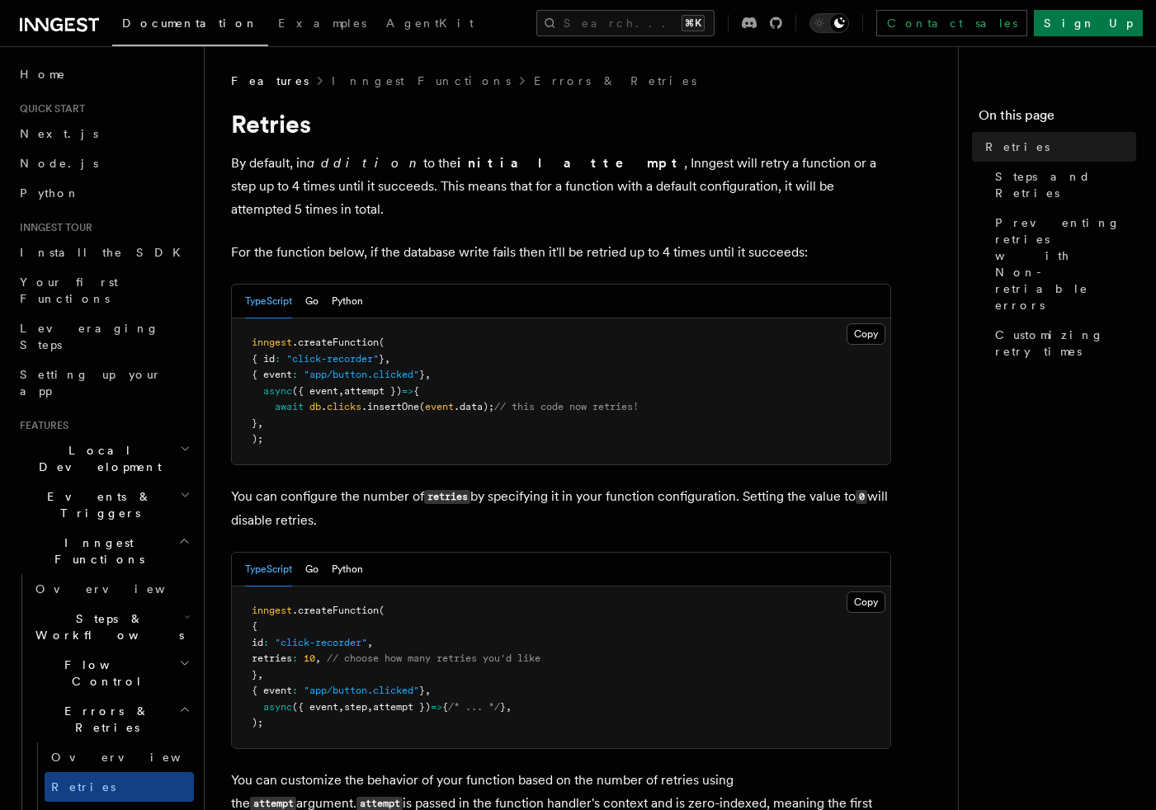
click at [519, 485] on p "You can configure the number of retries by specifying it in your function confi…" at bounding box center [561, 508] width 660 height 47
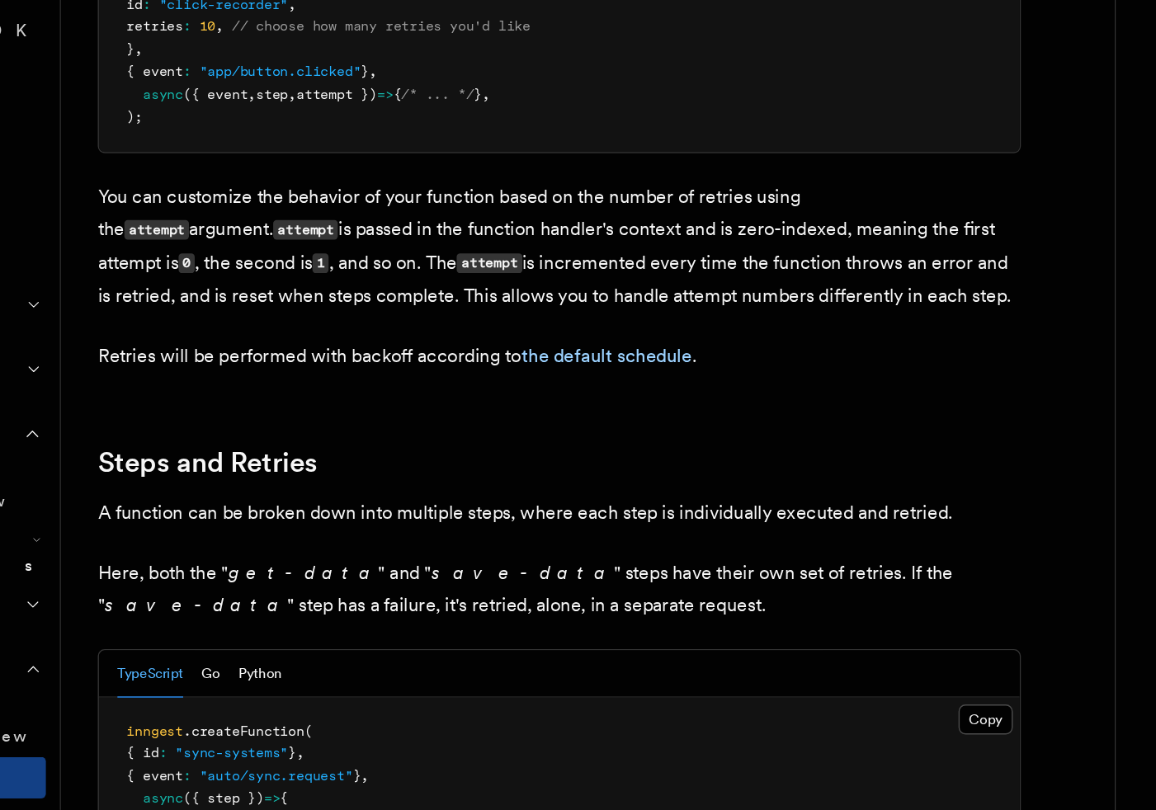
scroll to position [410, 0]
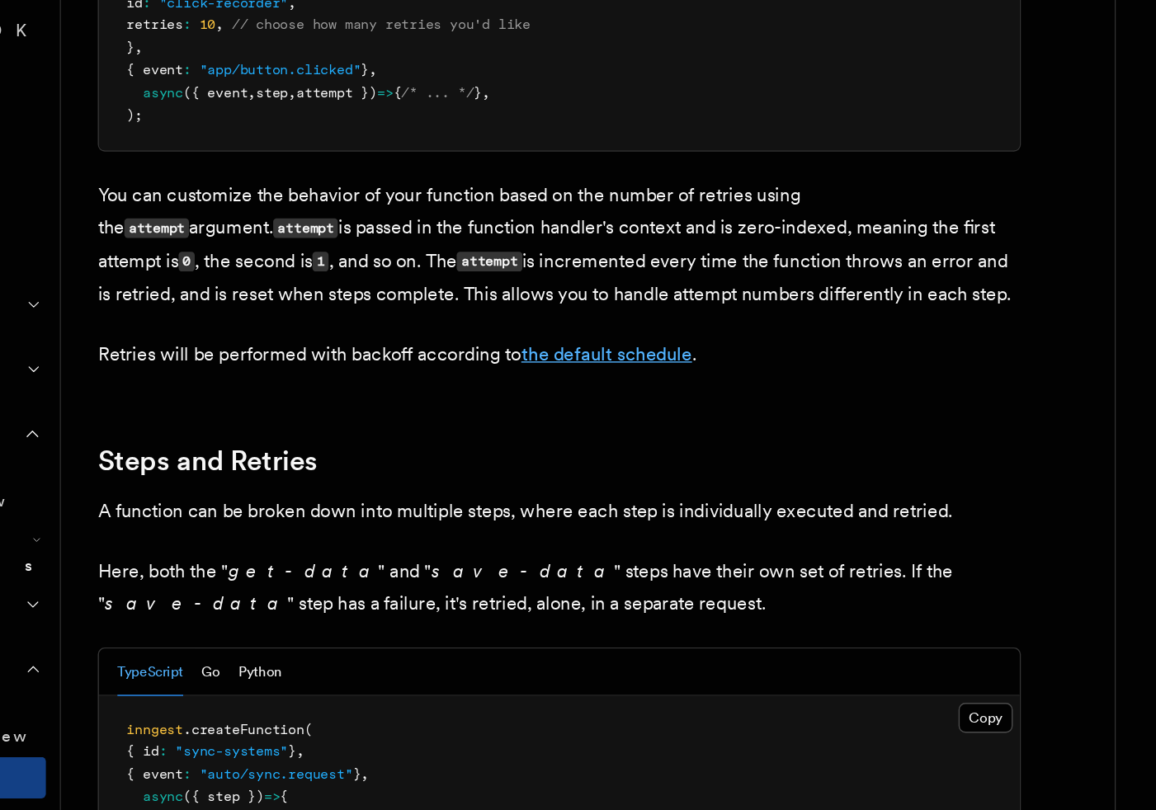
click at [580, 476] on link "the default schedule" at bounding box center [595, 484] width 122 height 16
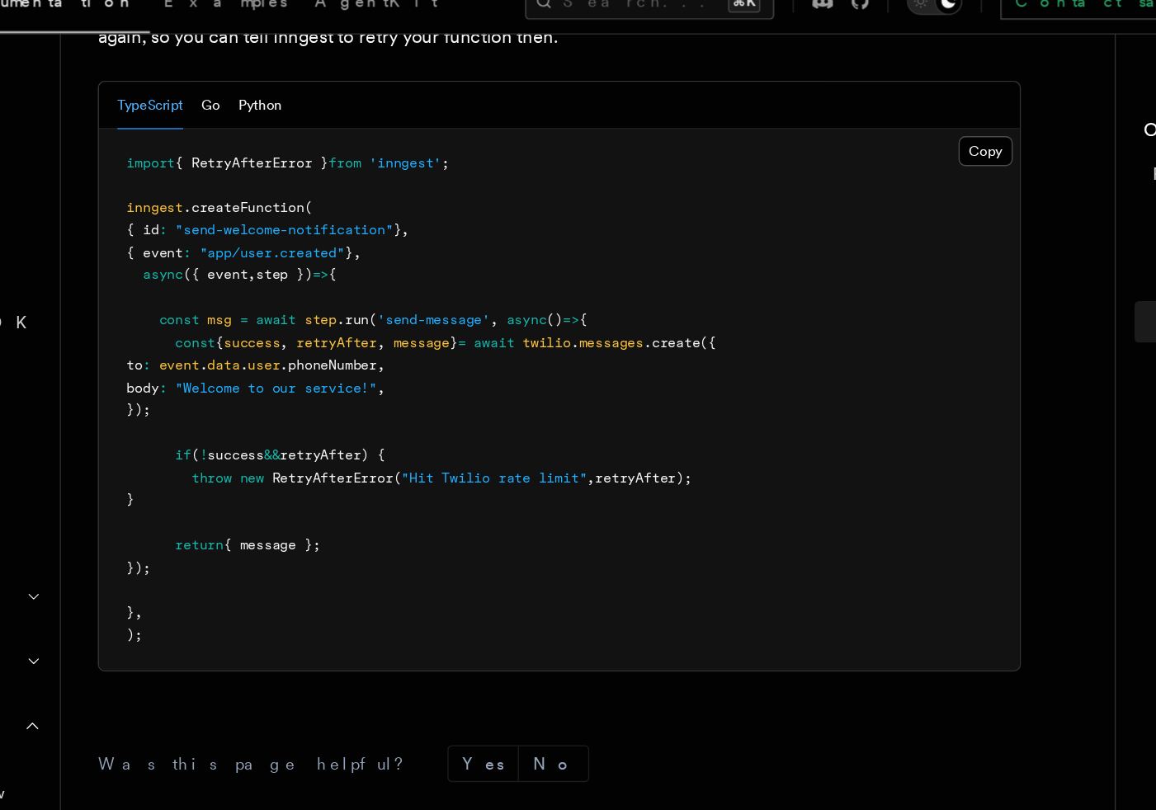
click at [374, 358] on span "RetryAfterError" at bounding box center [399, 364] width 87 height 12
click at [624, 351] on pre "import { RetryAfterError } from 'inngest' ; inngest .createFunction ( { id : "s…" at bounding box center [561, 308] width 658 height 387
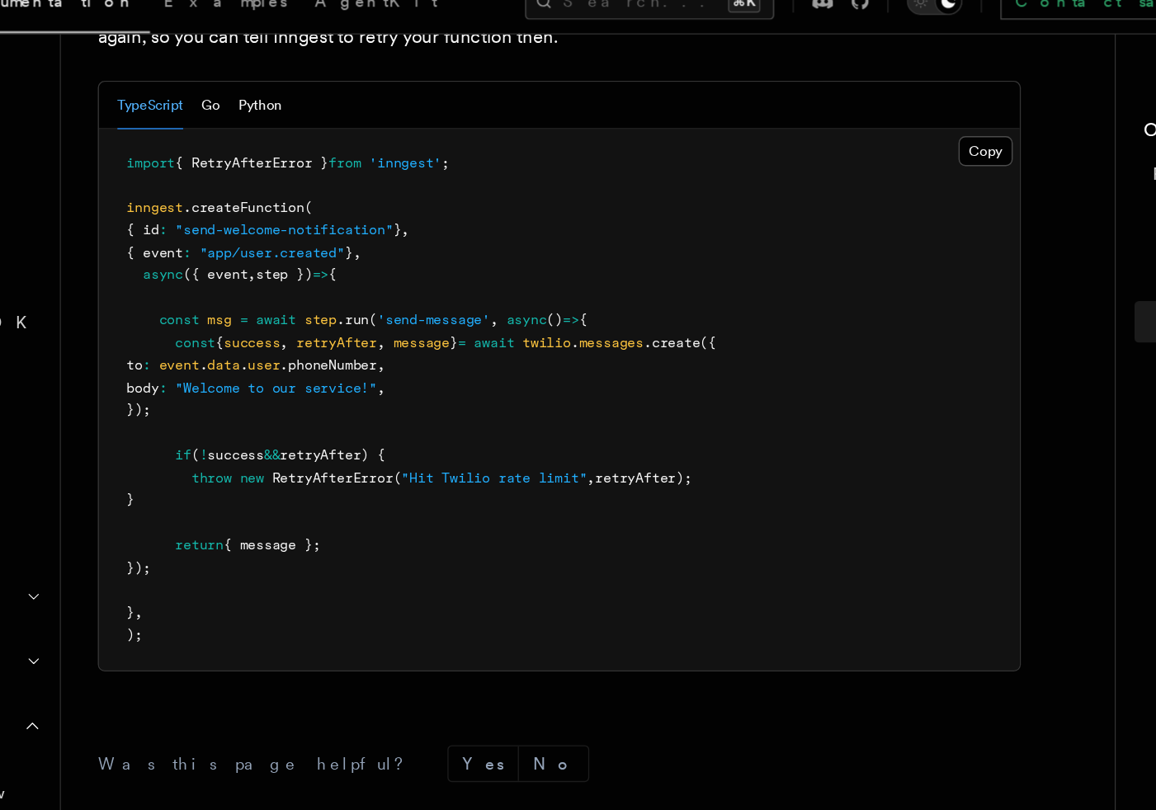
click at [624, 351] on pre "import { RetryAfterError } from 'inngest' ; inngest .createFunction ( { id : "s…" at bounding box center [561, 308] width 658 height 387
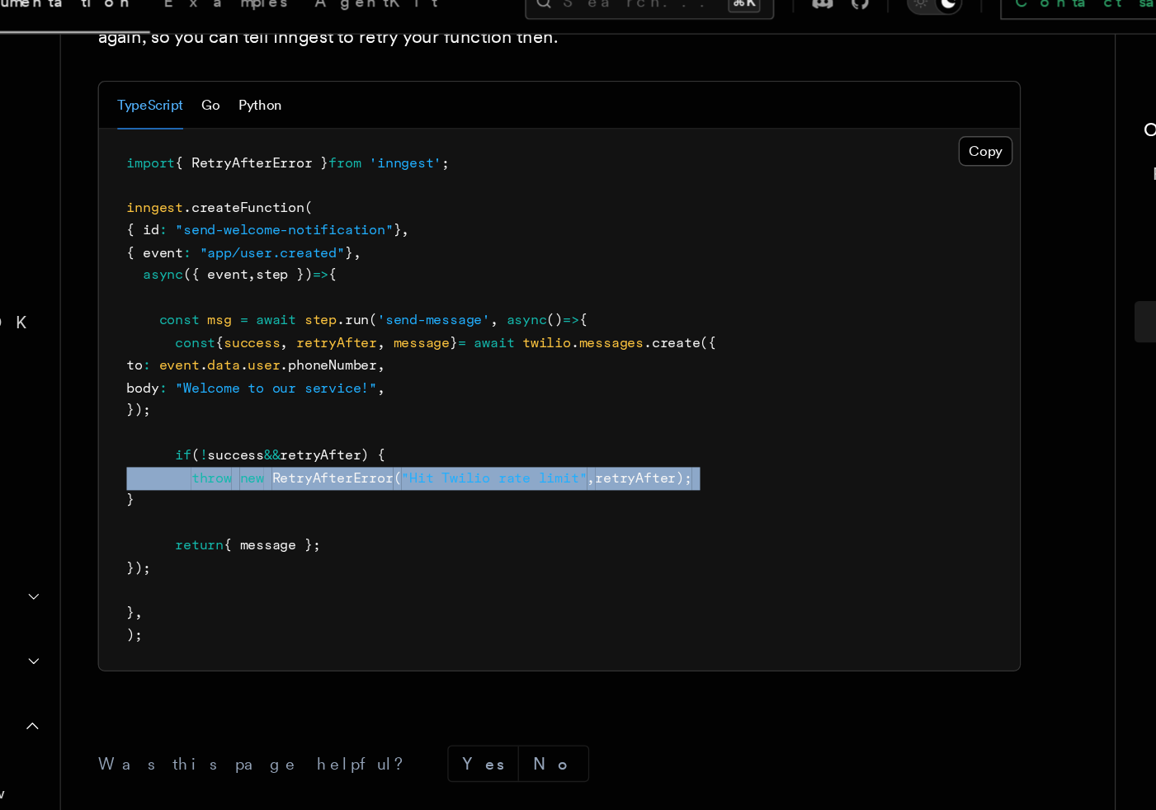
click at [591, 373] on pre "import { RetryAfterError } from 'inngest' ; inngest .createFunction ( { id : "s…" at bounding box center [561, 308] width 658 height 387
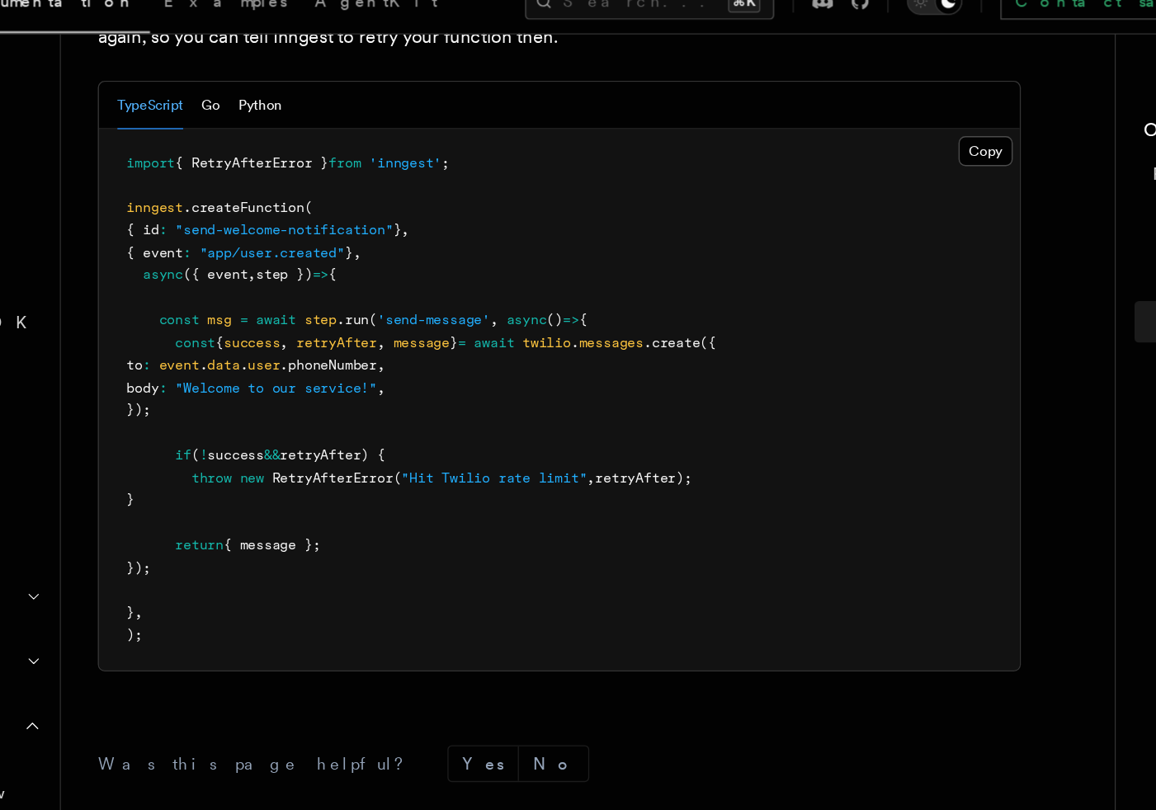
click at [412, 358] on span "RetryAfterError" at bounding box center [399, 364] width 87 height 12
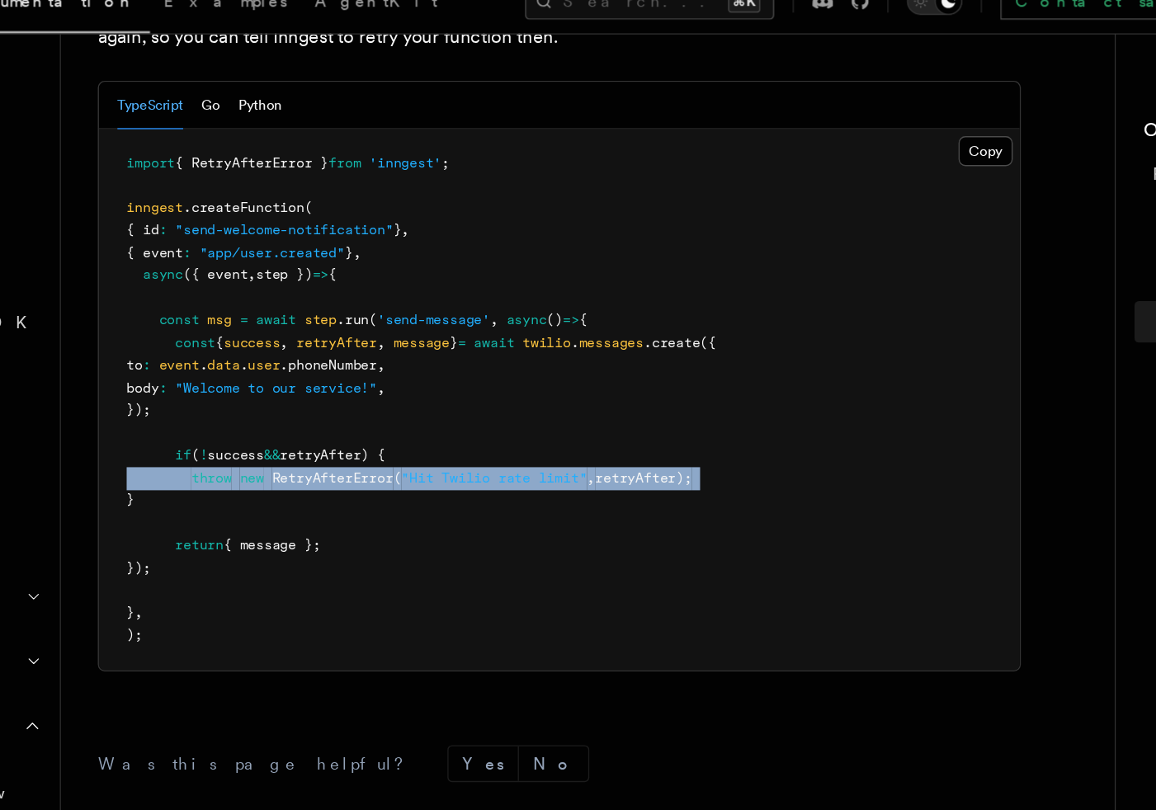
copy code "throw new RetryAfterError ( "Hit Twilio rate limit" , retryAfter);"
